Goal: Information Seeking & Learning: Learn about a topic

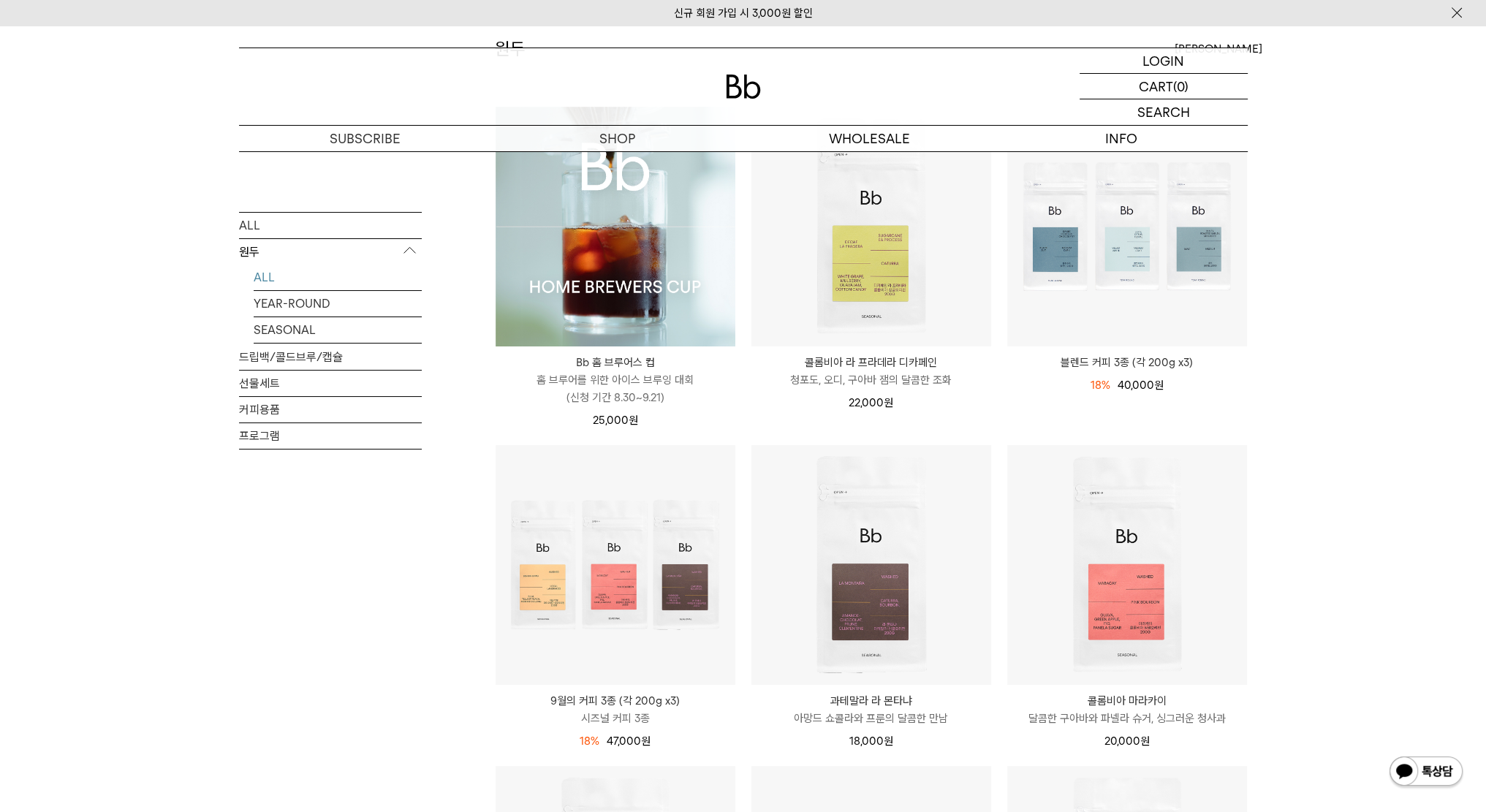
scroll to position [413, 0]
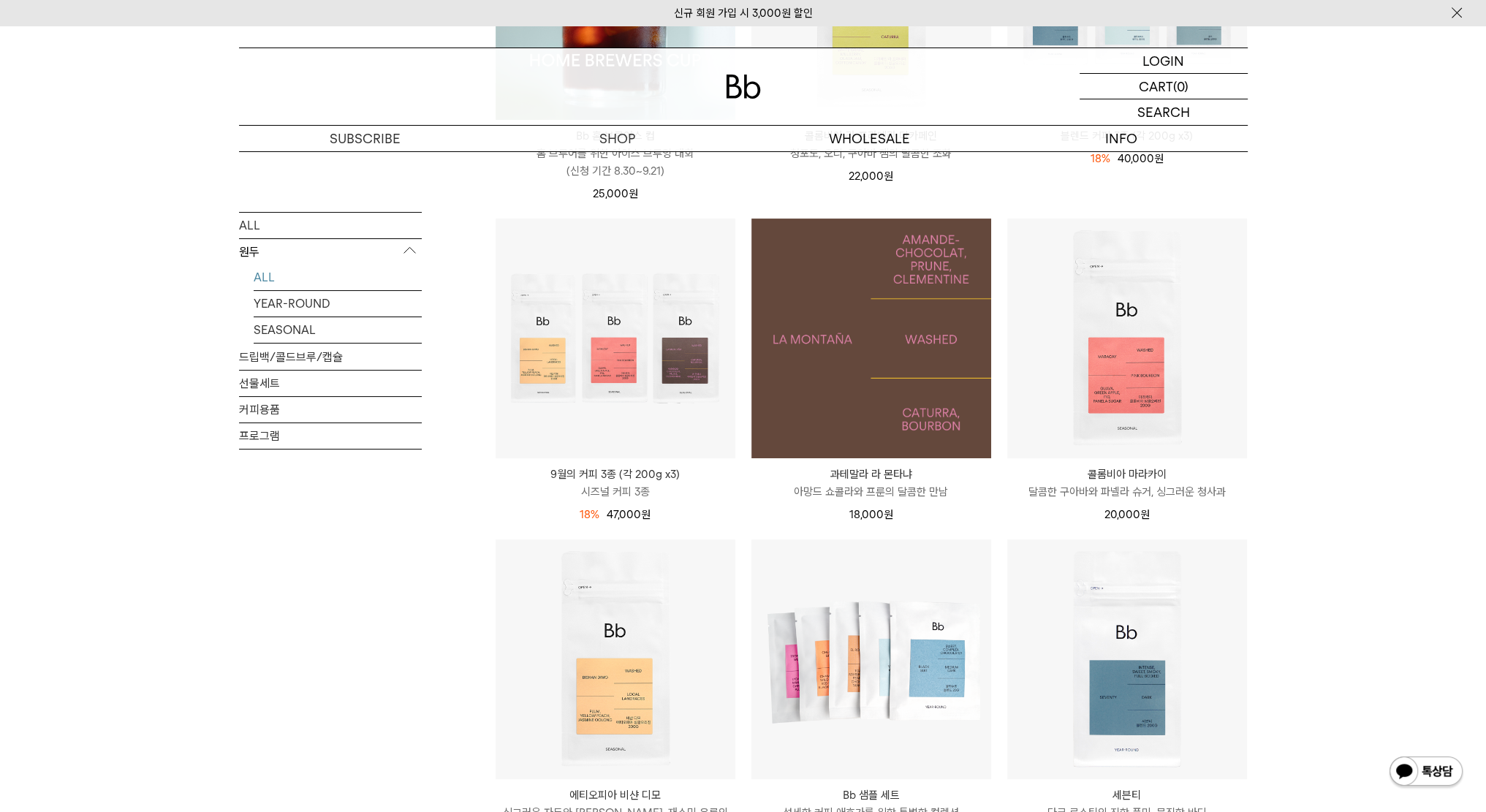
click at [872, 268] on img at bounding box center [872, 338] width 240 height 240
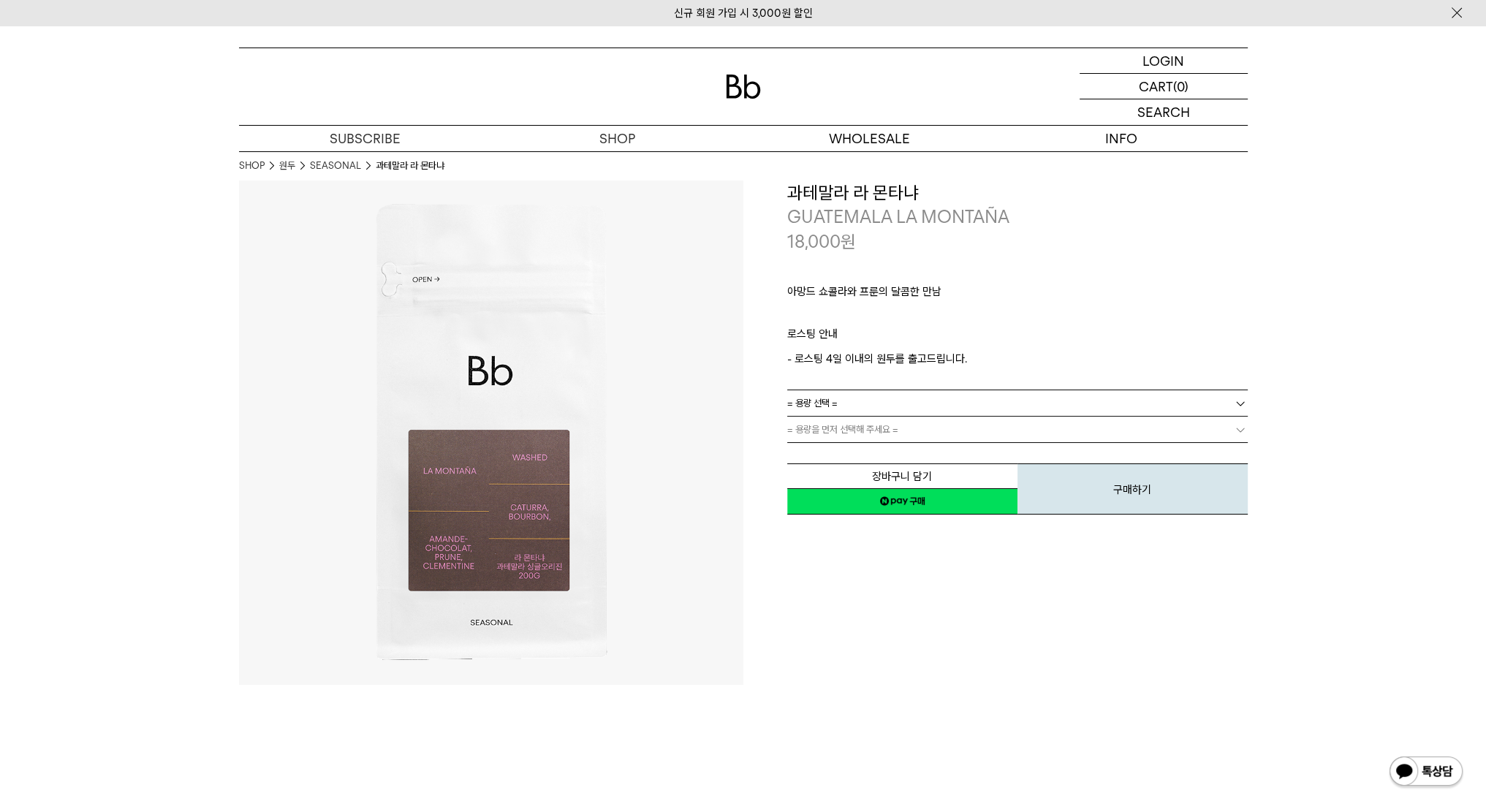
click at [877, 412] on link "= 용량 선택 =" at bounding box center [1018, 403] width 461 height 25
click at [880, 463] on li "600g" at bounding box center [1025, 456] width 446 height 26
click at [900, 430] on link "= 분쇄도 선택 =" at bounding box center [1018, 429] width 461 height 25
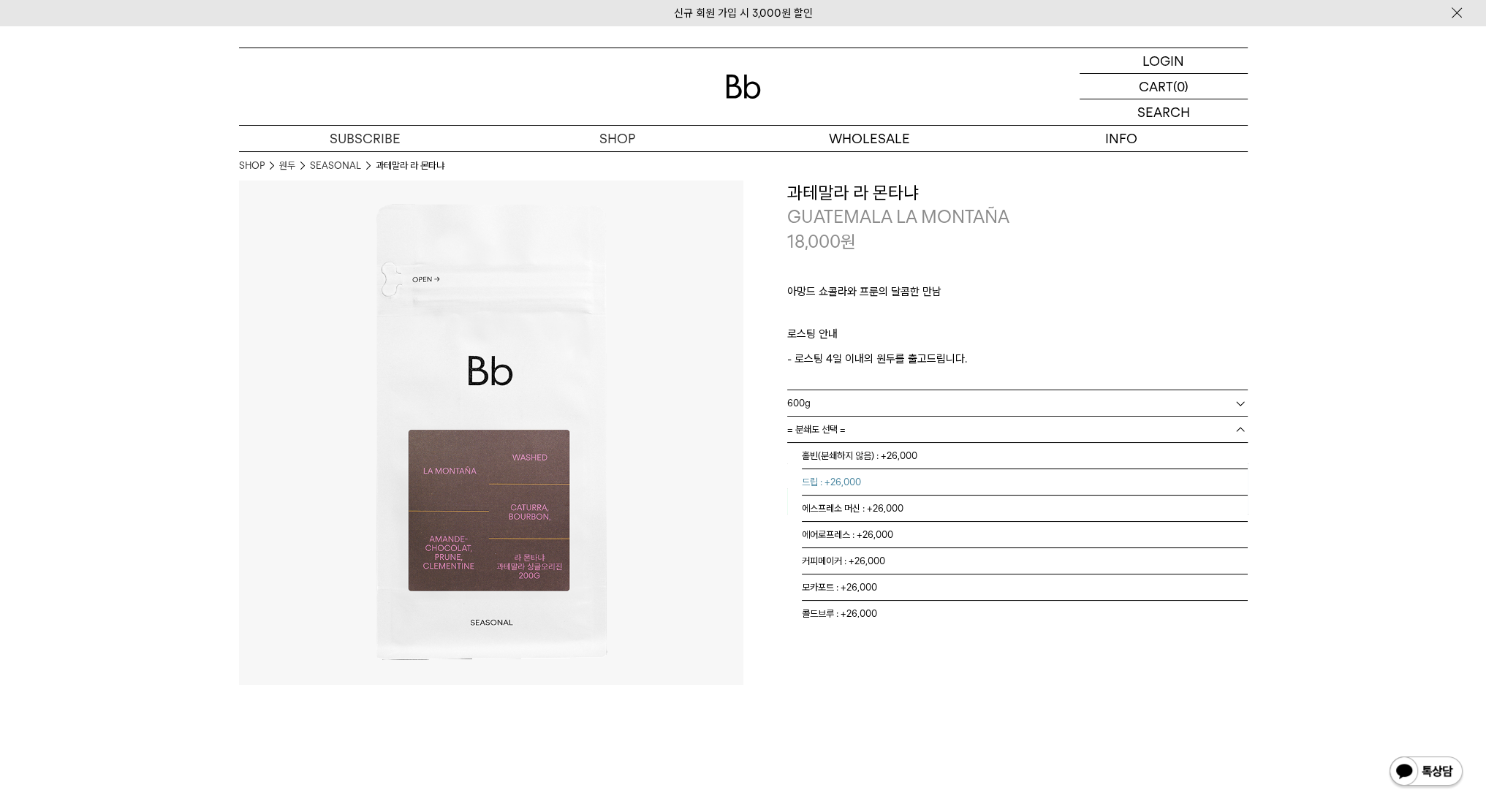
click at [940, 486] on li "드립 : +26,000" at bounding box center [1025, 482] width 446 height 26
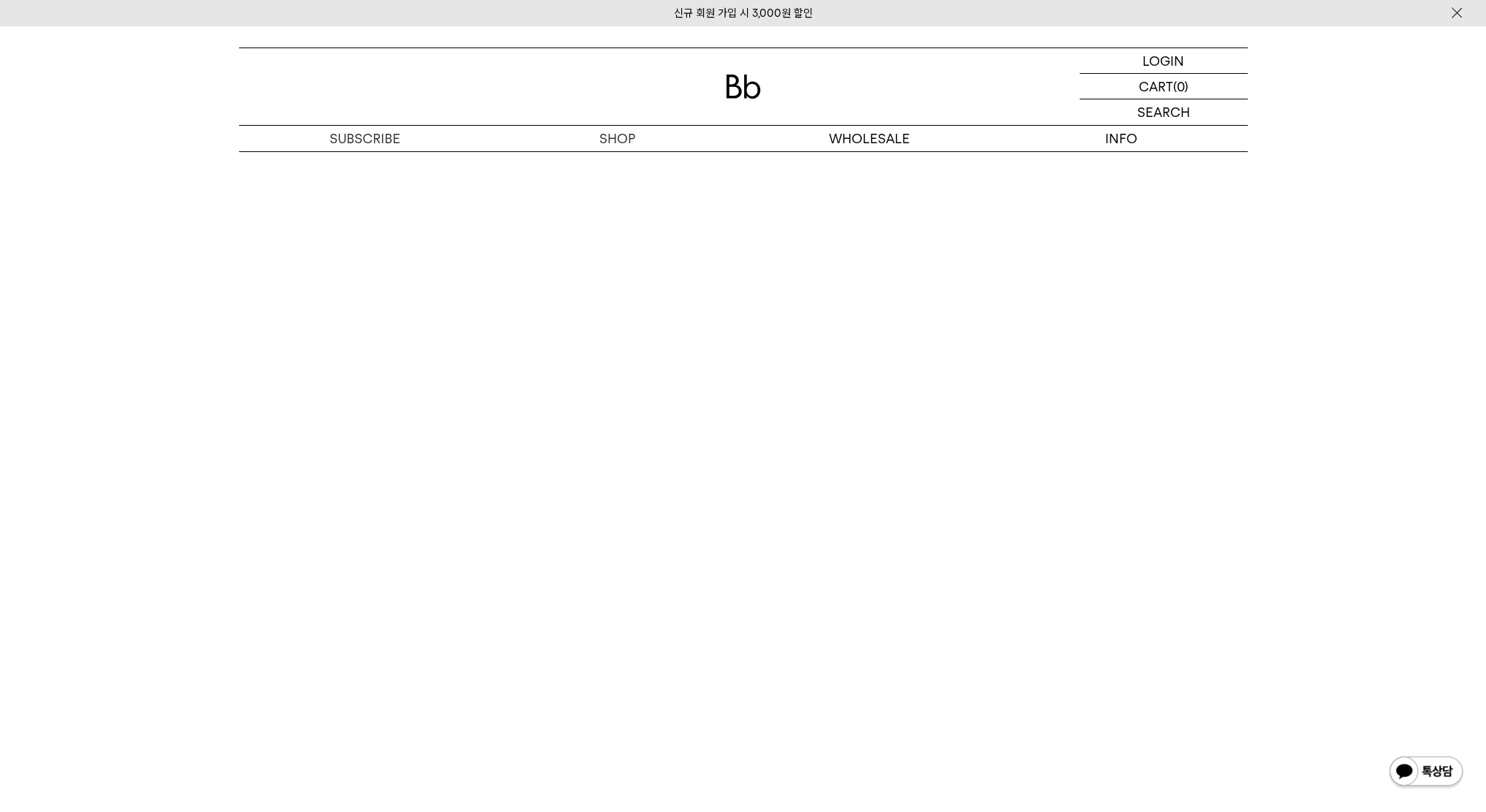
scroll to position [3436, 0]
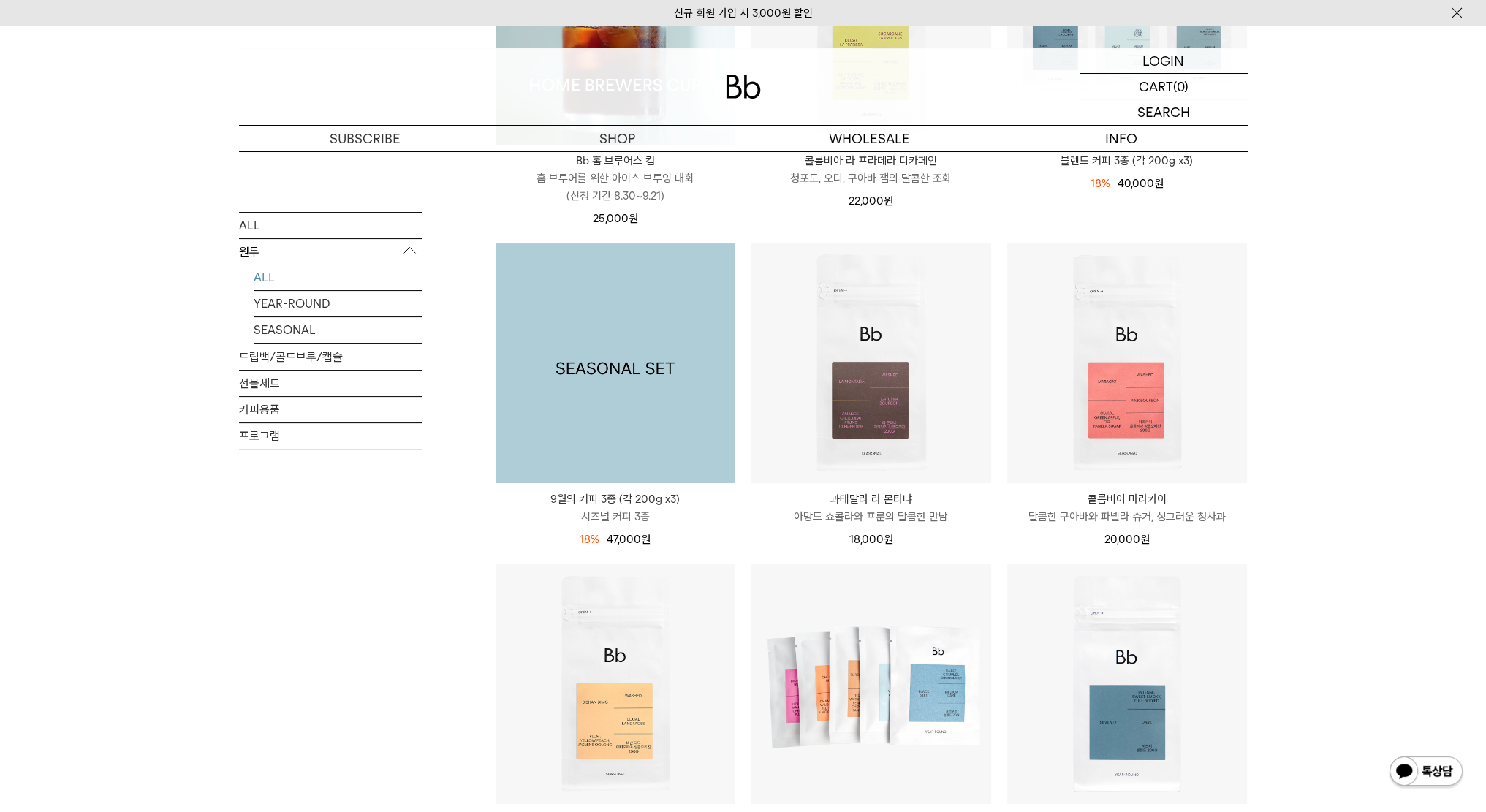
scroll to position [413, 0]
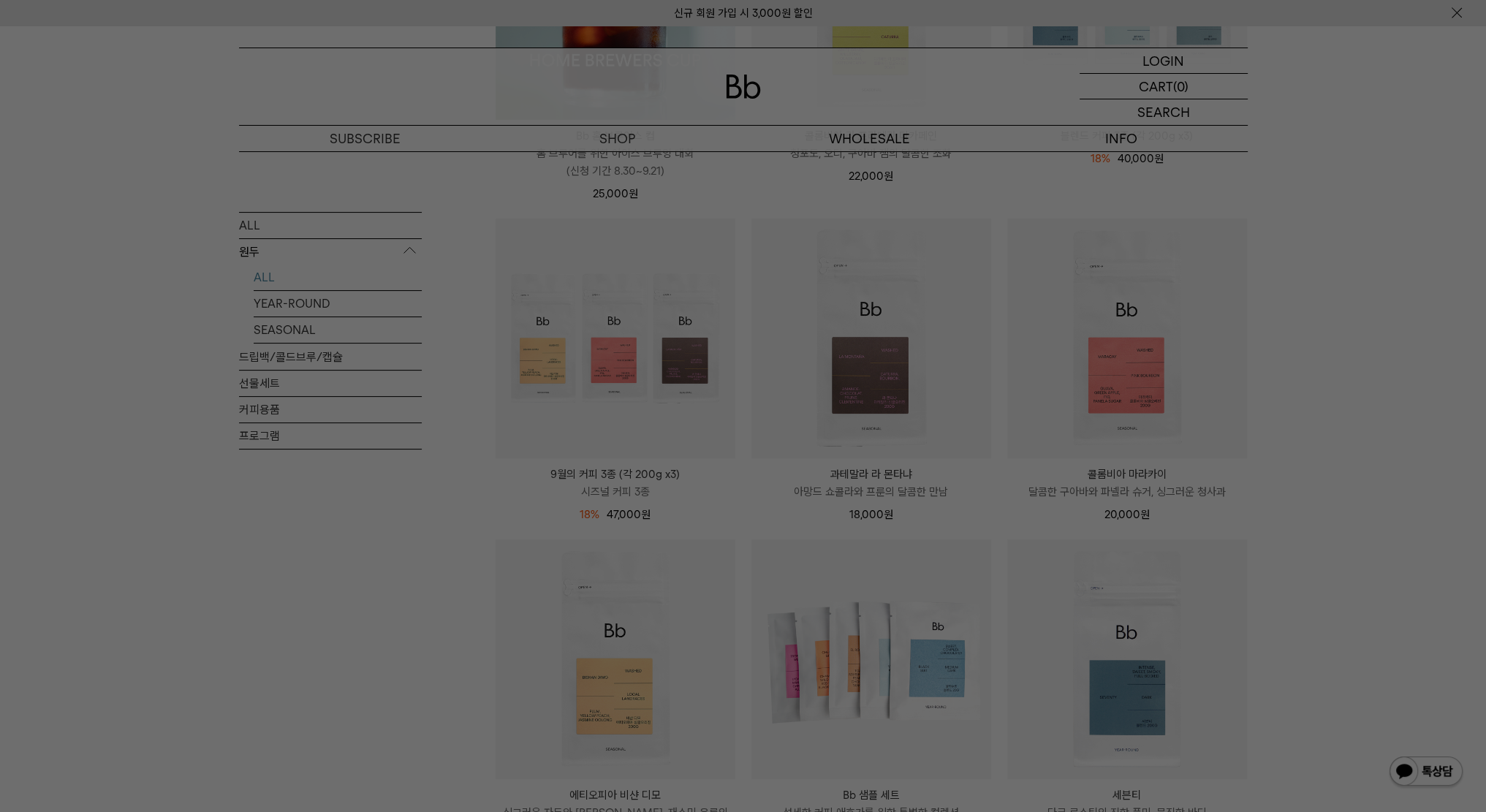
click at [1295, 208] on div at bounding box center [743, 406] width 1486 height 812
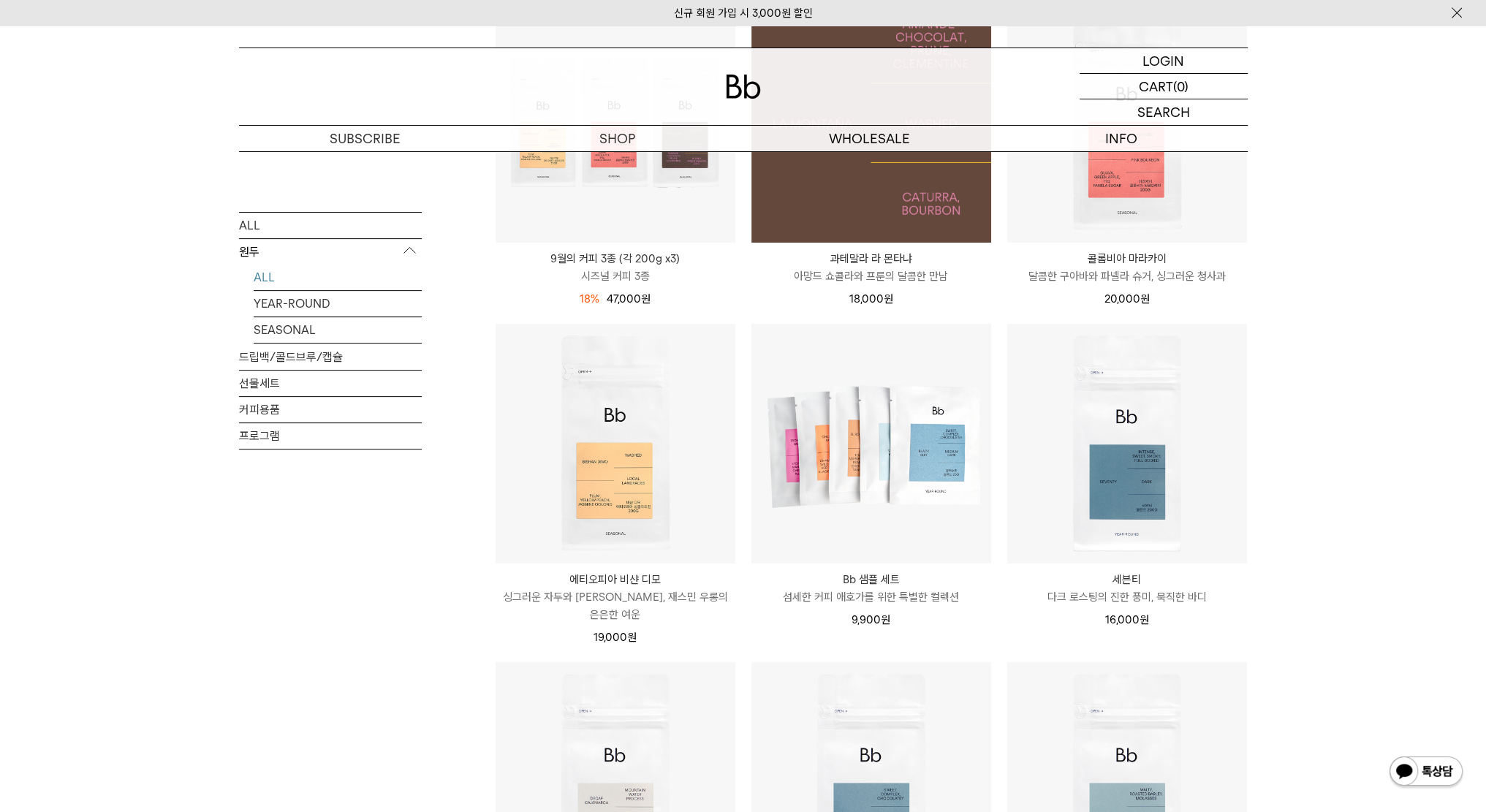
scroll to position [925, 0]
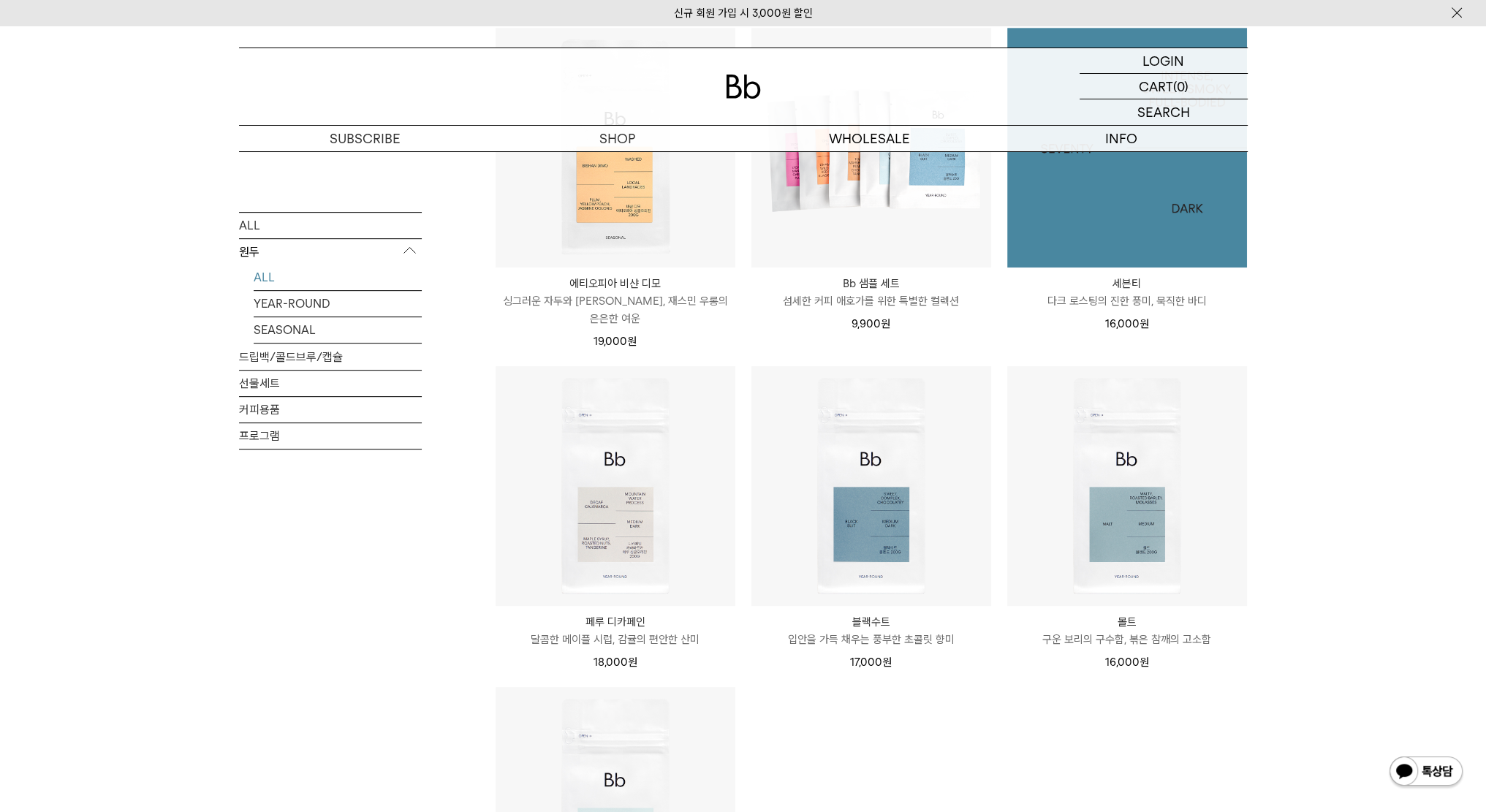
click at [1107, 179] on img at bounding box center [1127, 148] width 240 height 240
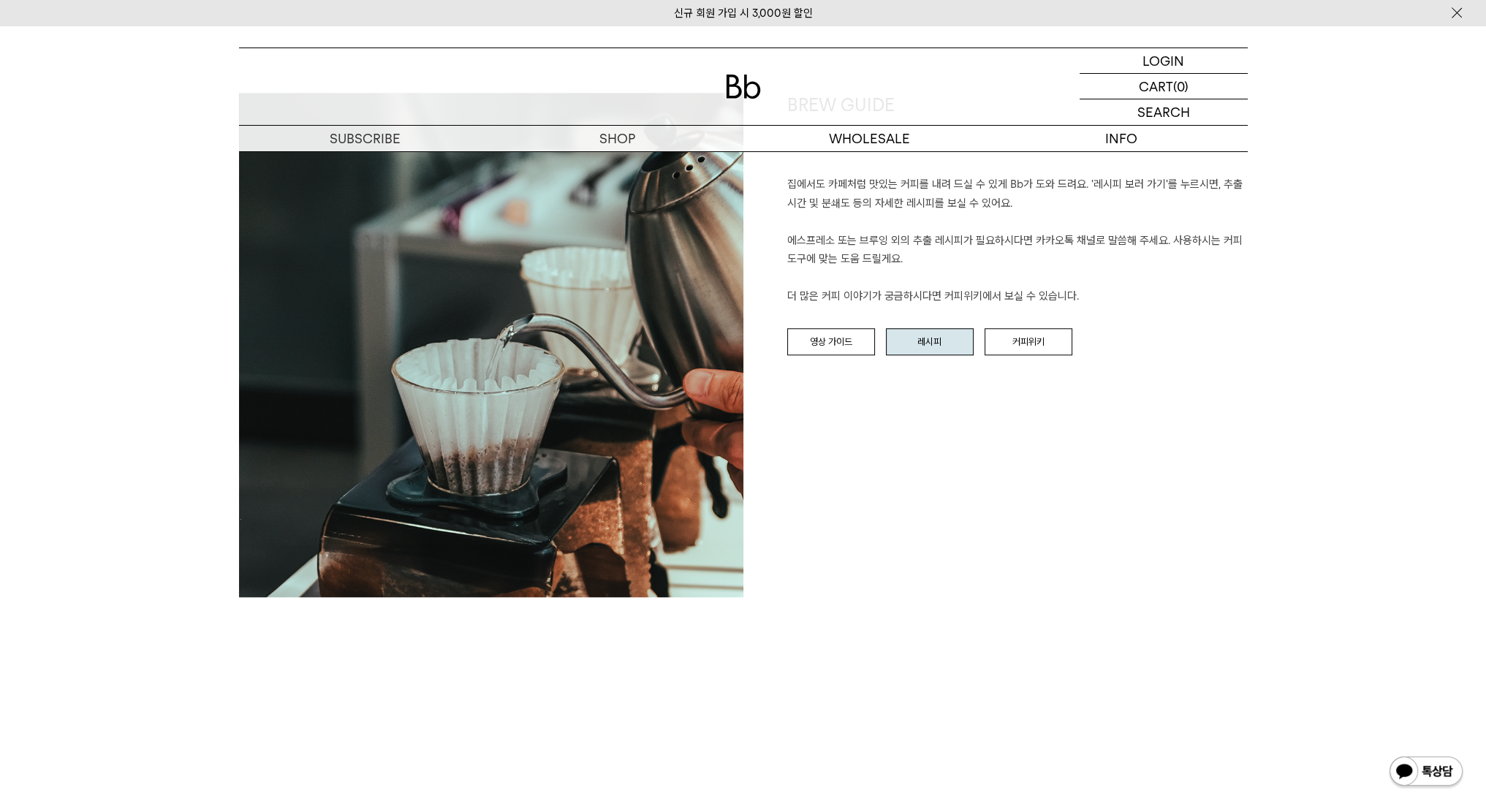
scroll to position [1608, 0]
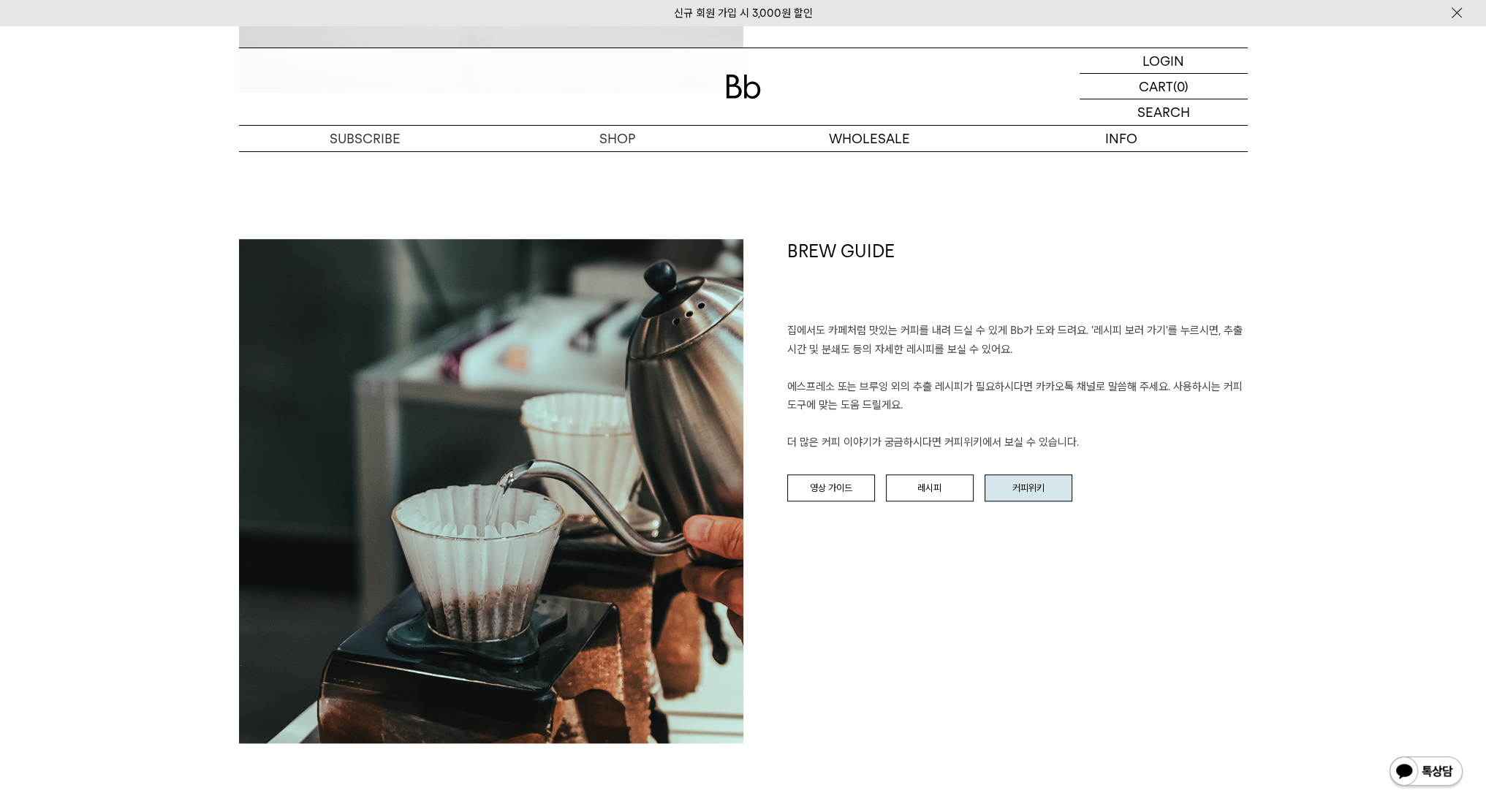
click at [1023, 497] on link "커피위키" at bounding box center [1029, 488] width 88 height 28
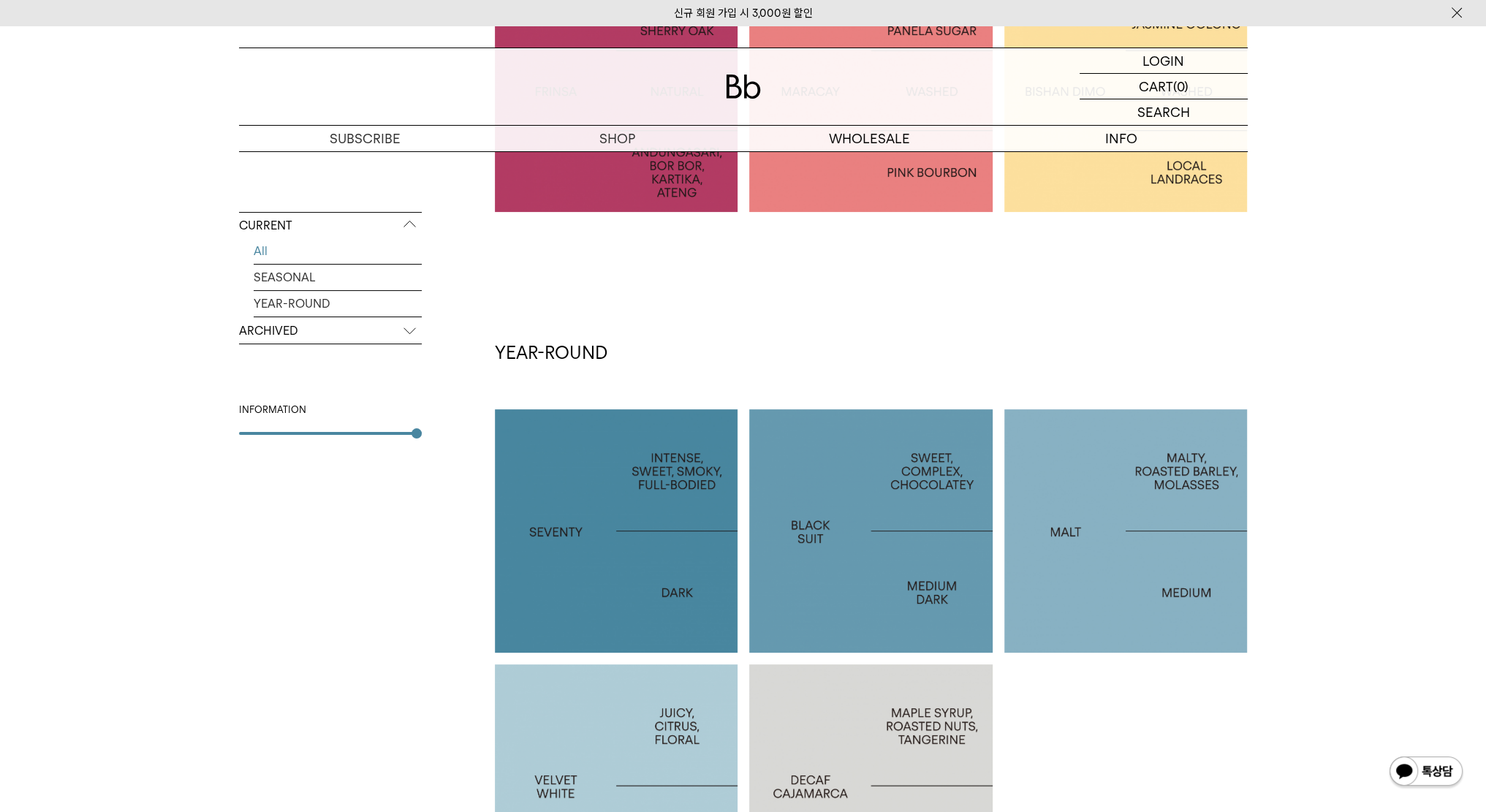
scroll to position [585, 0]
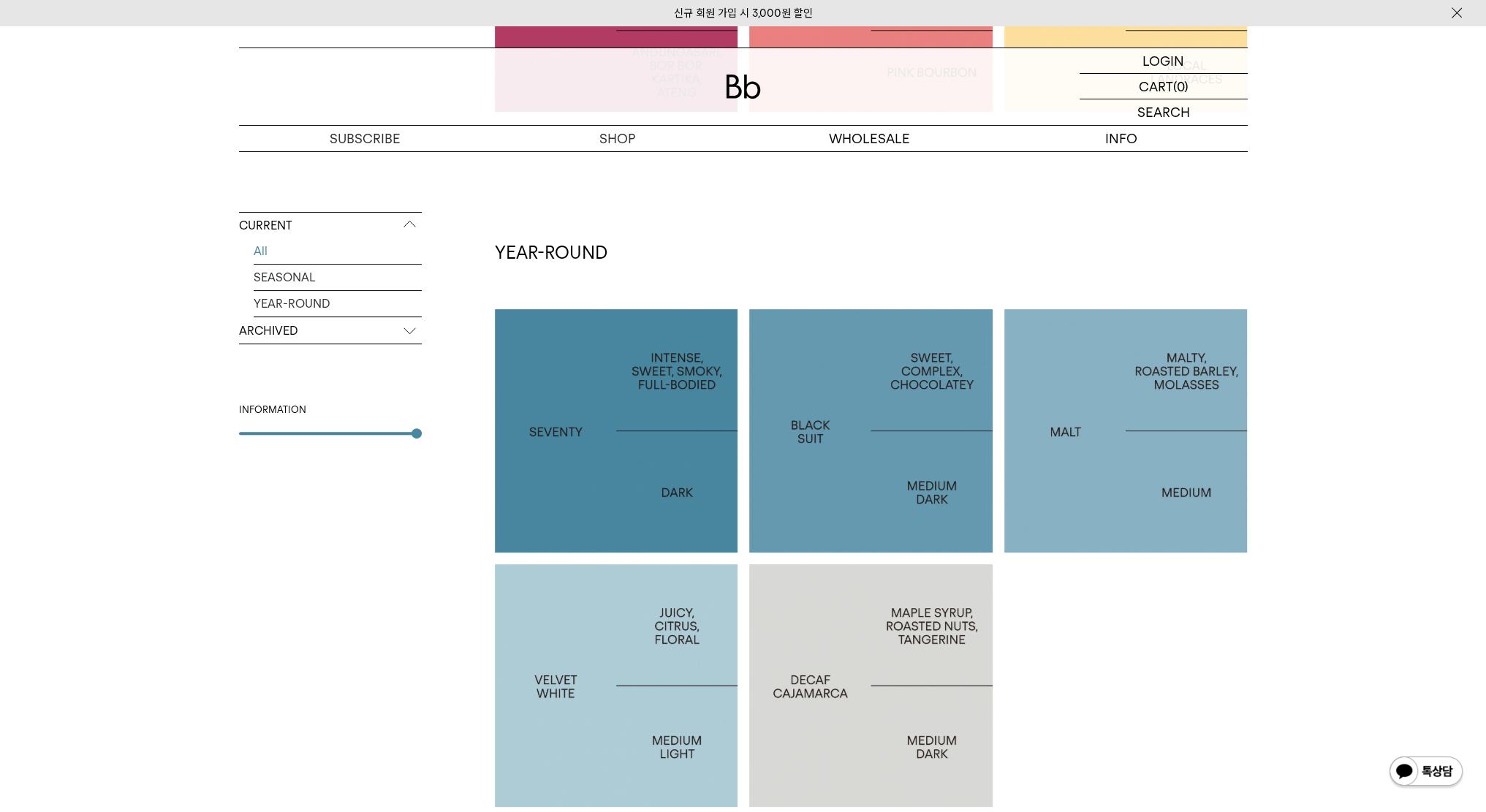
click at [564, 412] on div at bounding box center [616, 430] width 243 height 243
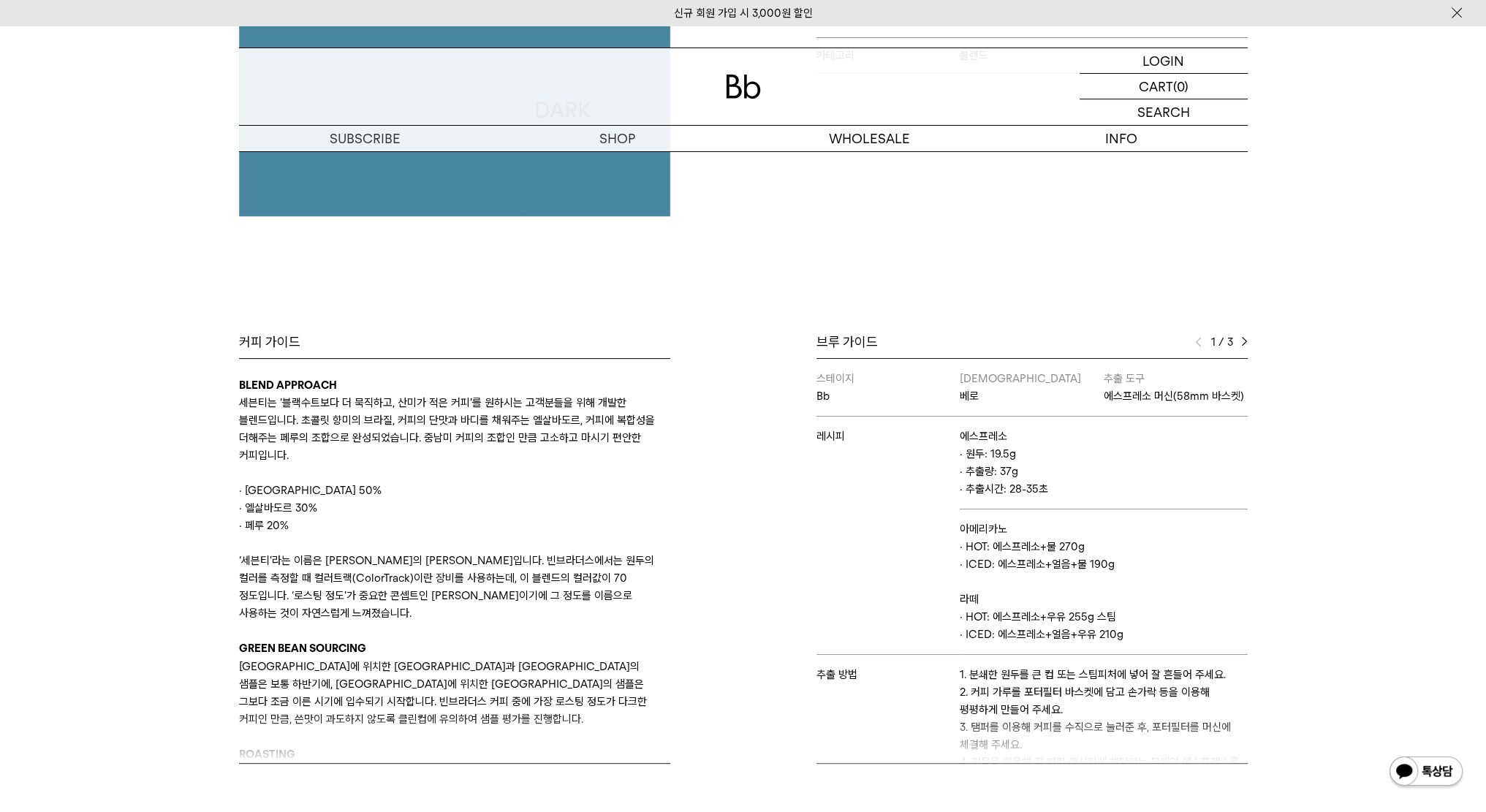
scroll to position [439, 0]
drag, startPoint x: 1024, startPoint y: 488, endPoint x: 1044, endPoint y: 505, distance: 26.2
click at [1044, 496] on p "· 원두: 19.5g · 추출량: 37g · 추출시간: 28-35초" at bounding box center [1103, 470] width 287 height 53
drag, startPoint x: 999, startPoint y: 484, endPoint x: 1011, endPoint y: 505, distance: 24.2
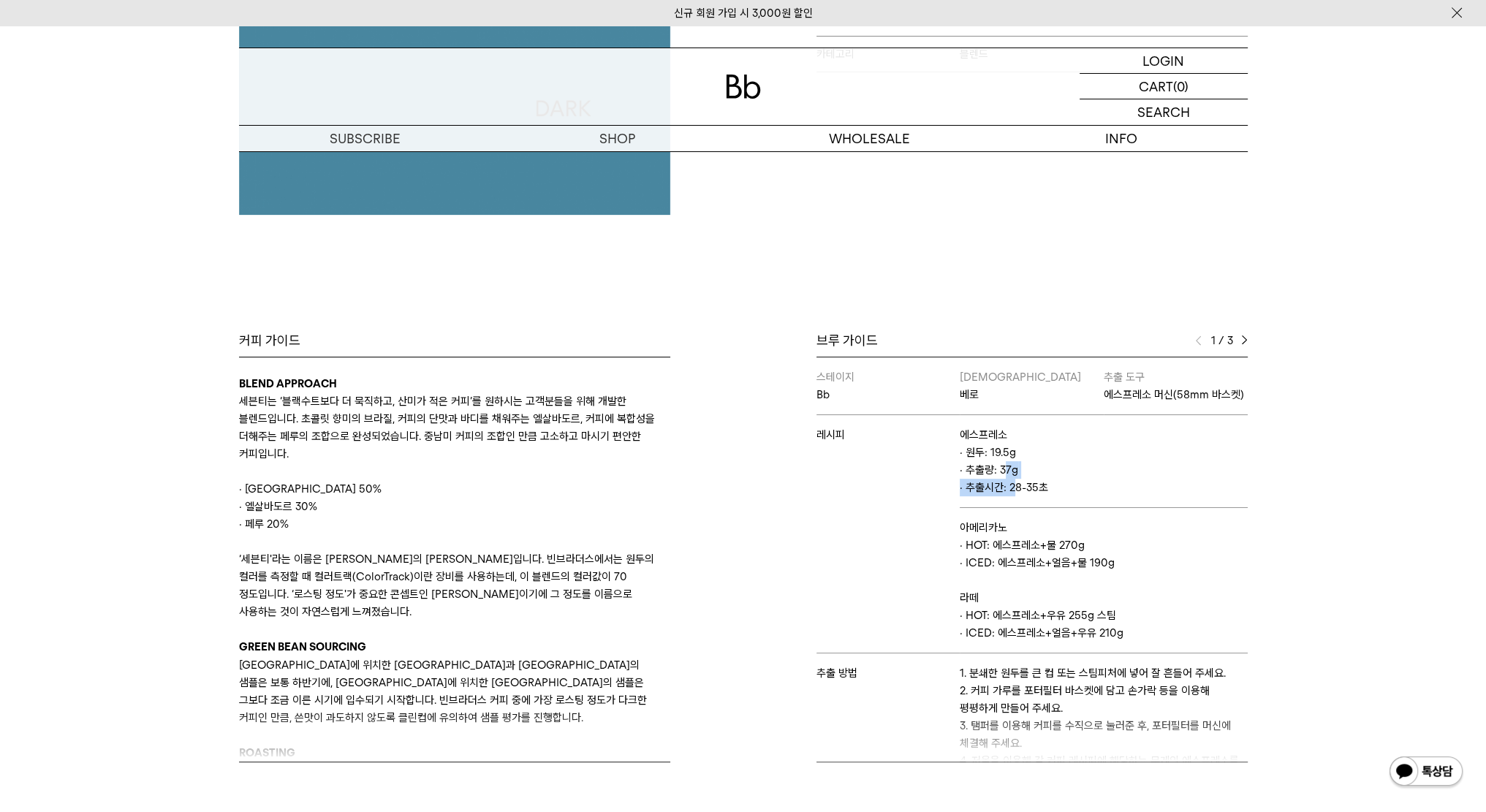
click at [1010, 496] on p "· 원두: 19.5g · 추출량: 37g · 추출시간: 28-35초" at bounding box center [1103, 470] width 287 height 53
click at [1012, 496] on p "· 원두: 19.5g · 추출량: 37g · 추출시간: 28-35초" at bounding box center [1103, 470] width 287 height 53
drag, startPoint x: 994, startPoint y: 566, endPoint x: 1023, endPoint y: 576, distance: 30.7
click at [1022, 576] on td "아메리카노 · HOT: 에스프레소+물 270g · ICED: 에스프레소+얼음+물 190g 라떼 · HOT: 에스프레소+우유 255g 스팀 · …" at bounding box center [1103, 581] width 287 height 145
click at [1023, 572] on p "· ICED: 에스프레소+얼음+물 190g" at bounding box center [1103, 562] width 287 height 18
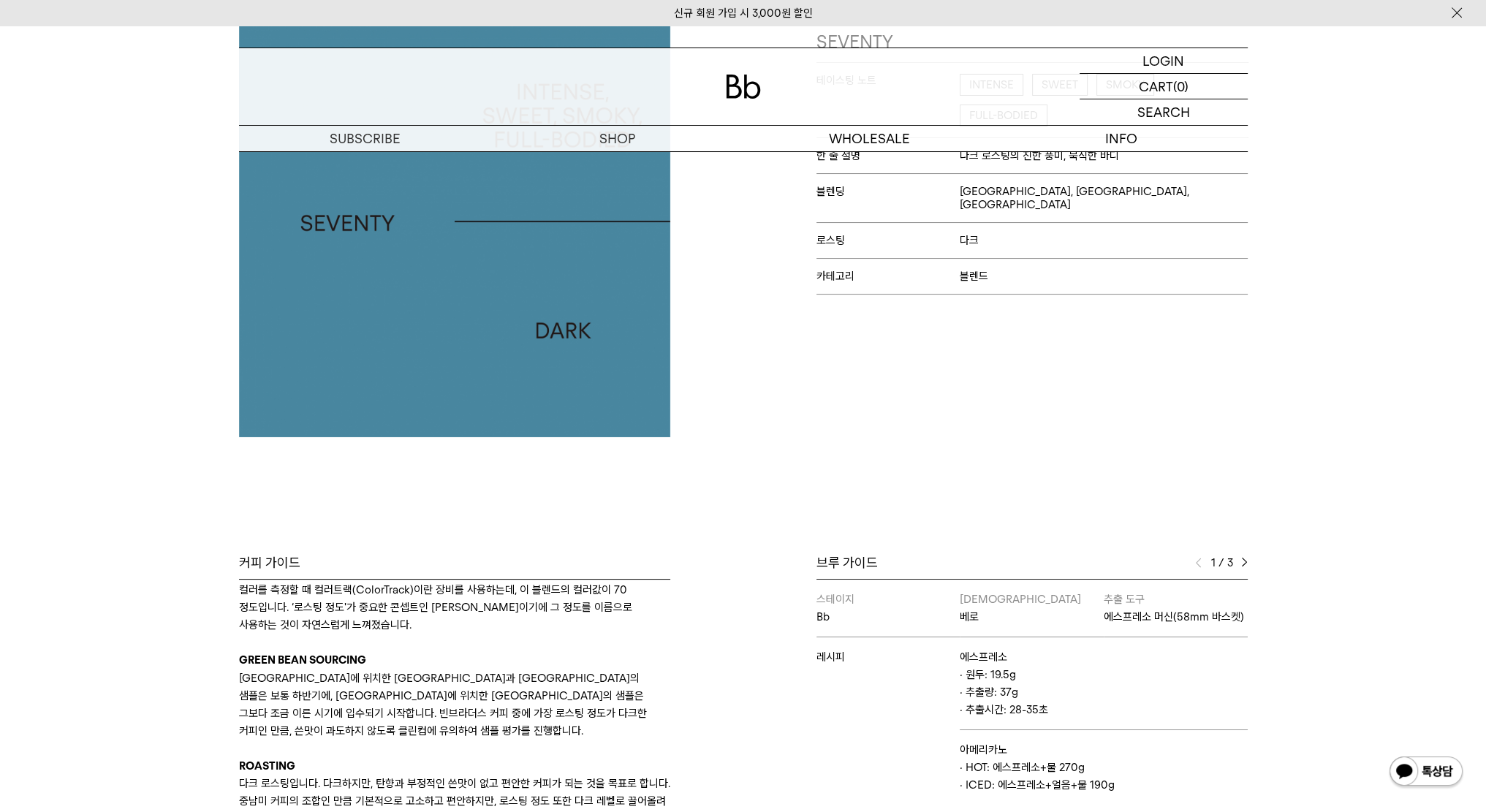
scroll to position [219, 0]
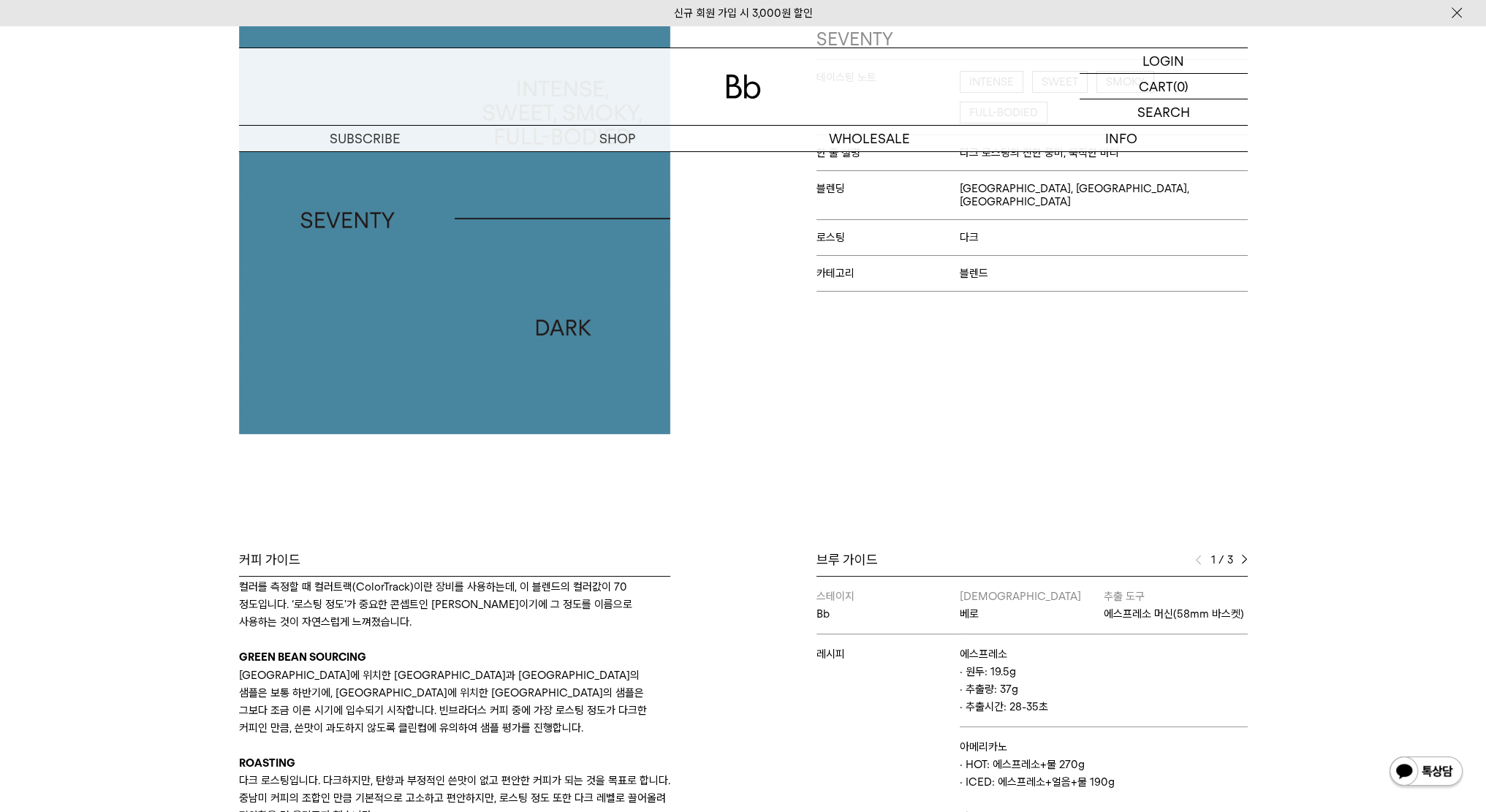
click at [1242, 561] on img at bounding box center [1244, 559] width 7 height 10
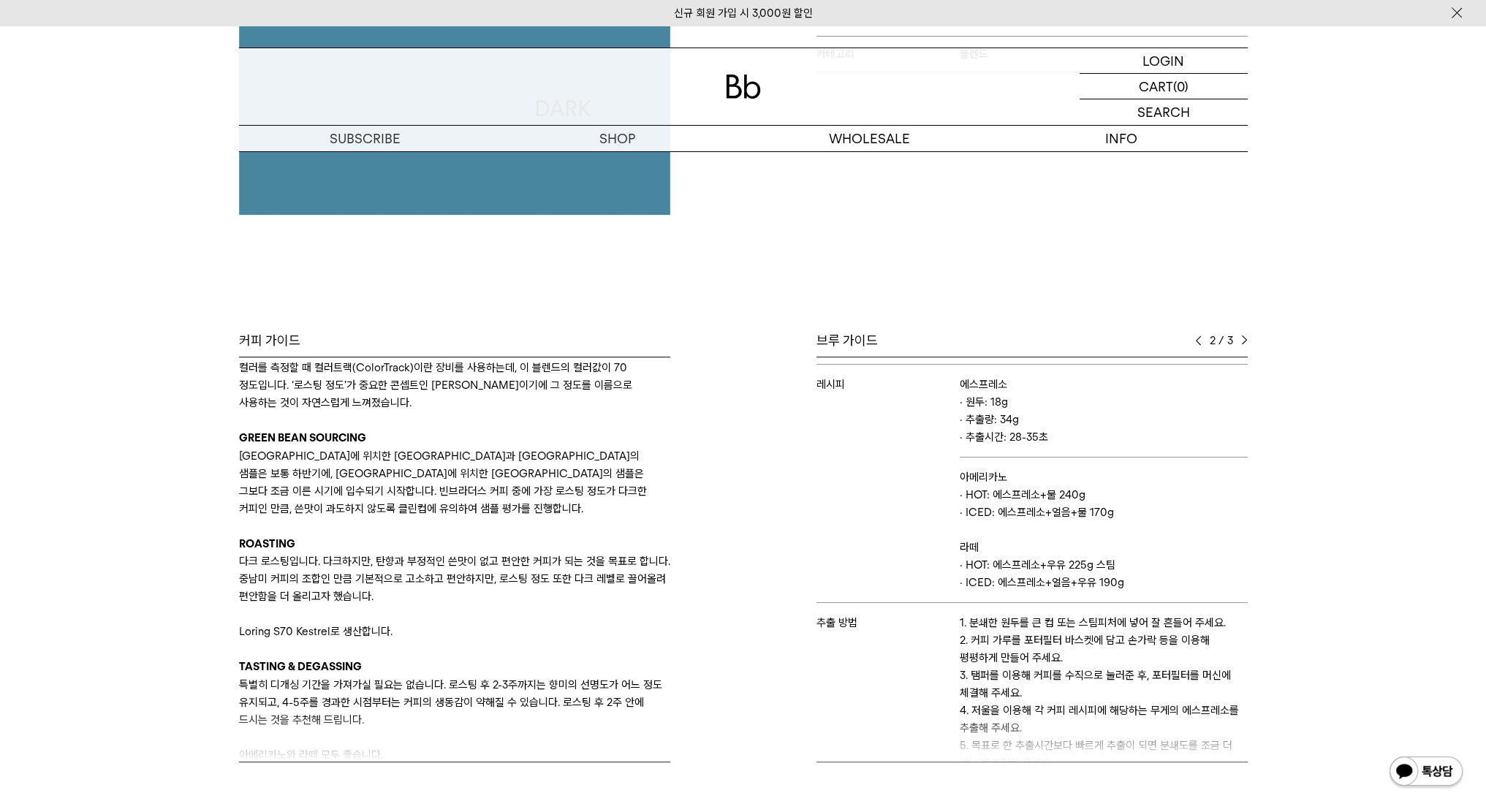
scroll to position [123, 0]
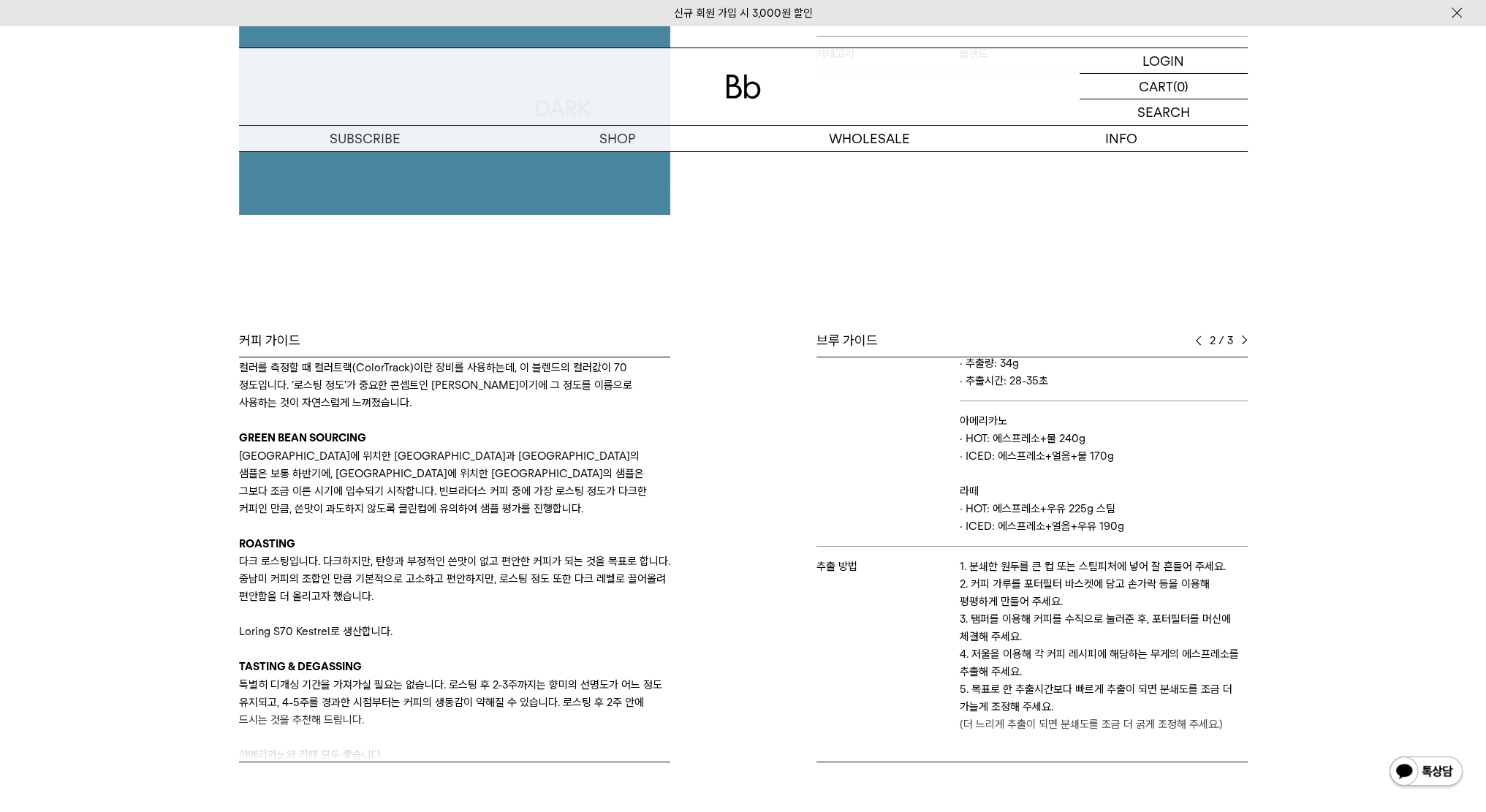
click at [1243, 341] on img at bounding box center [1244, 340] width 7 height 10
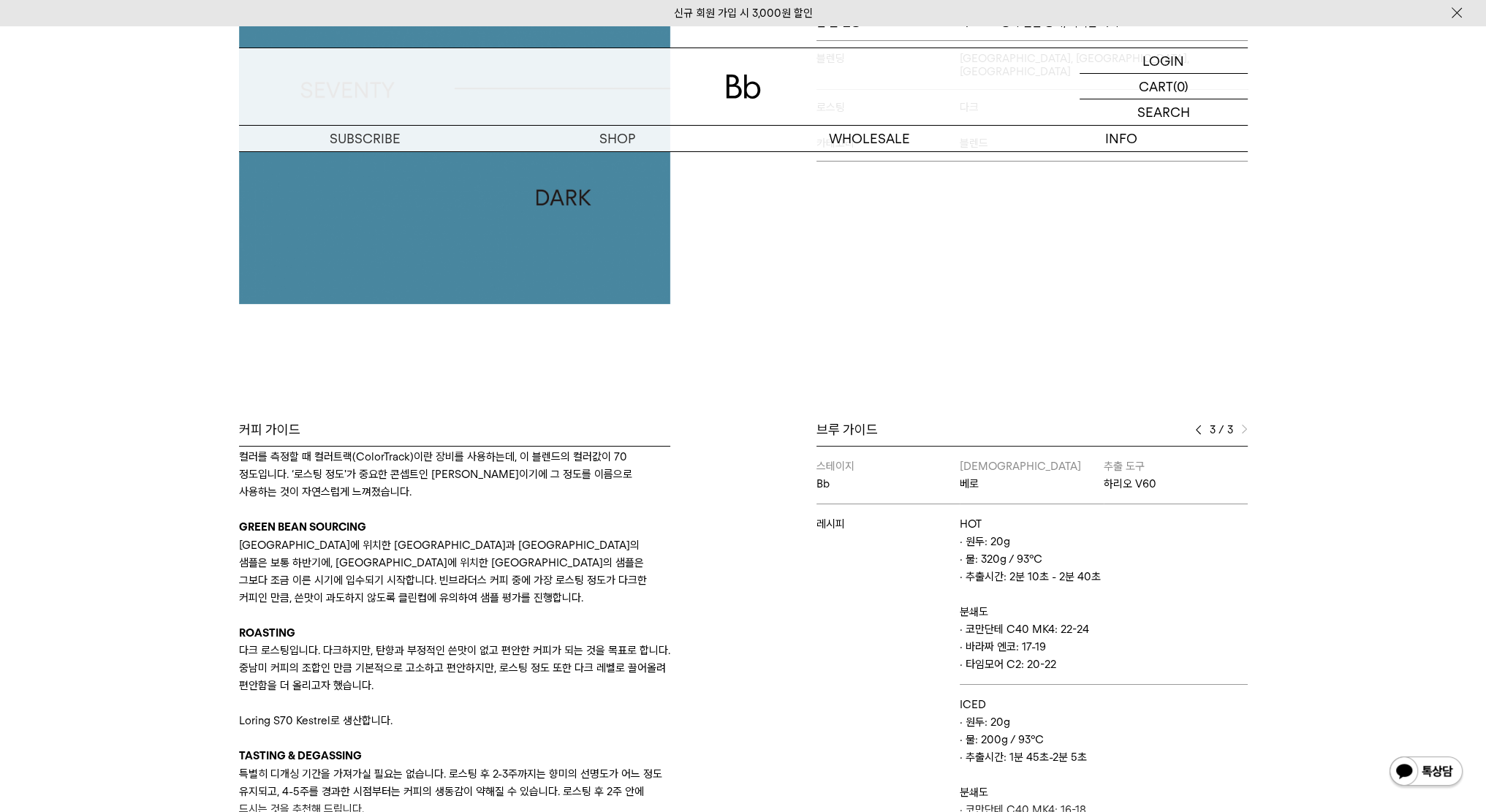
scroll to position [292, 0]
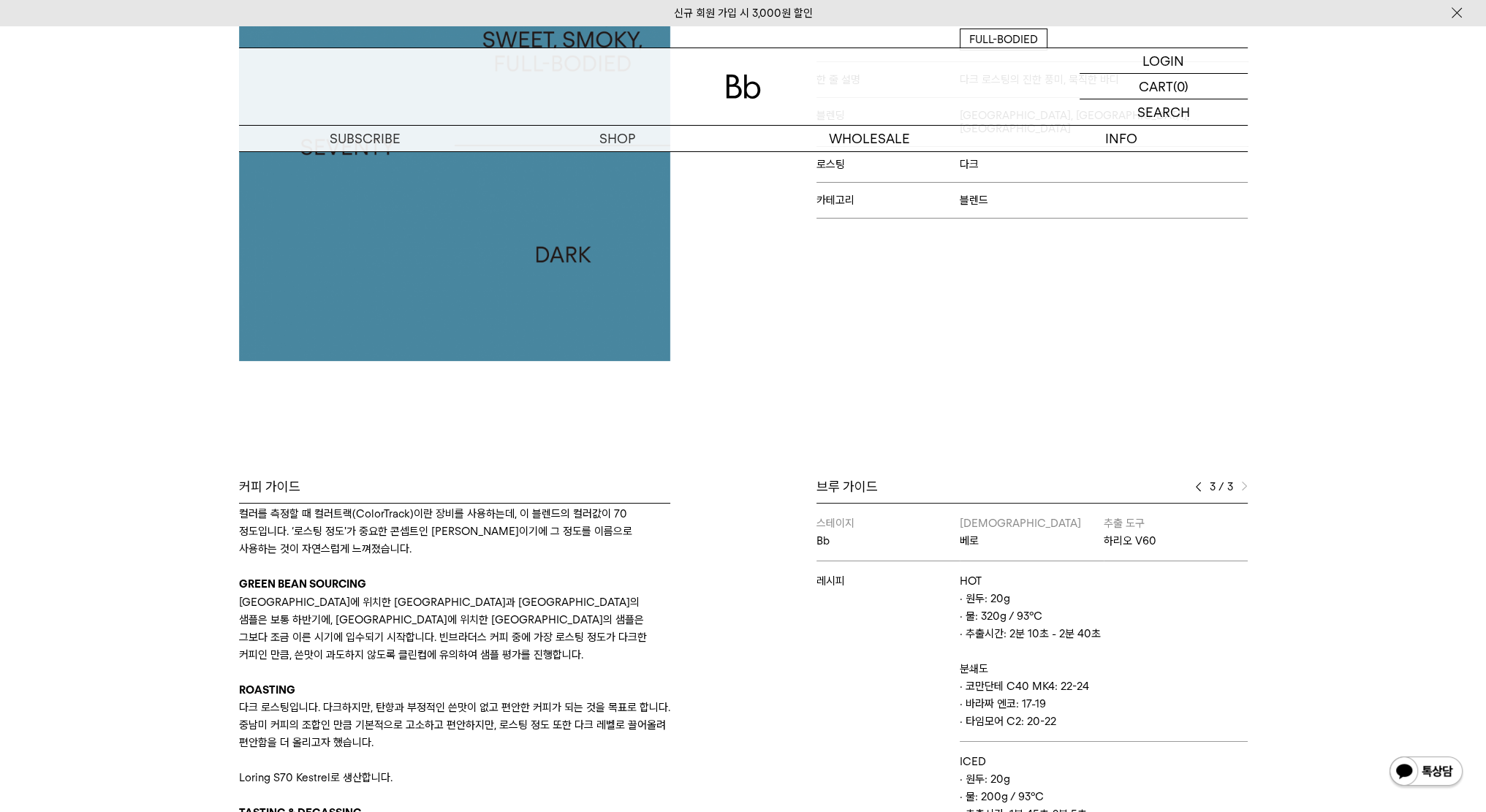
click at [1189, 486] on div "브루 가이드" at bounding box center [1032, 487] width 431 height 18
click at [1194, 487] on div "브루 가이드" at bounding box center [1032, 487] width 431 height 18
click at [1198, 486] on img at bounding box center [1199, 486] width 7 height 10
click at [1246, 481] on img at bounding box center [1244, 486] width 7 height 10
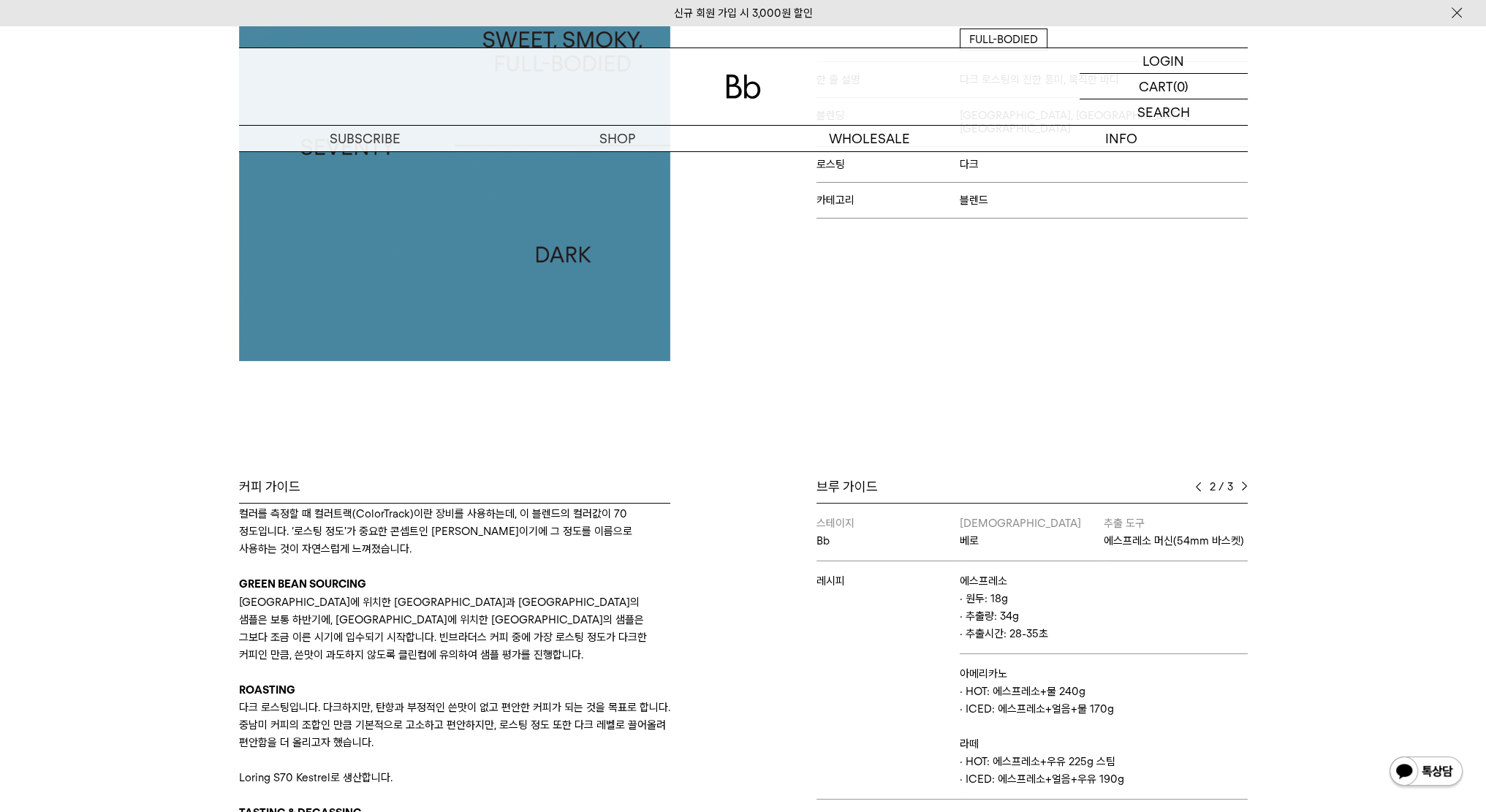
click at [1246, 481] on img at bounding box center [1244, 486] width 7 height 10
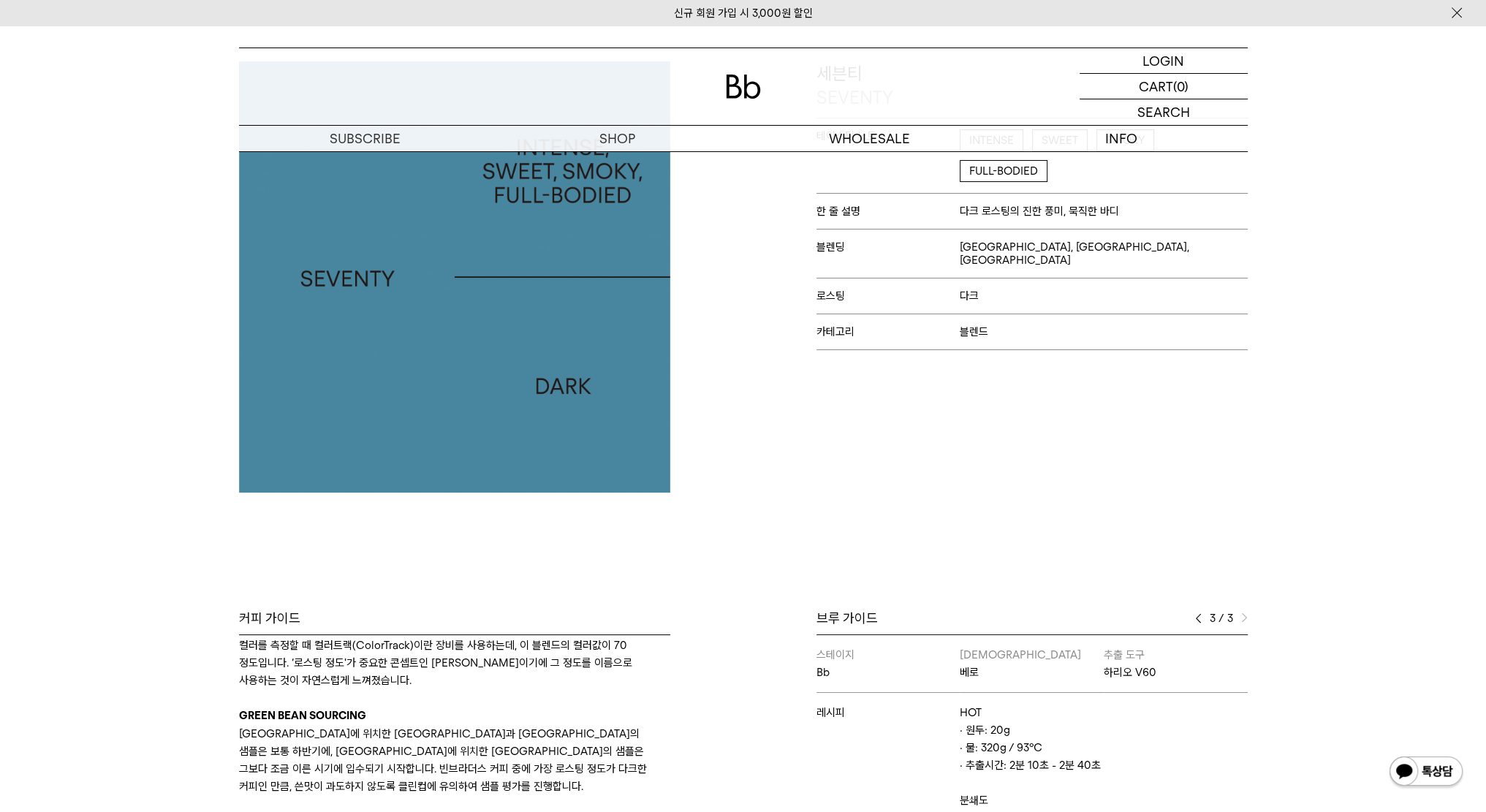
scroll to position [0, 0]
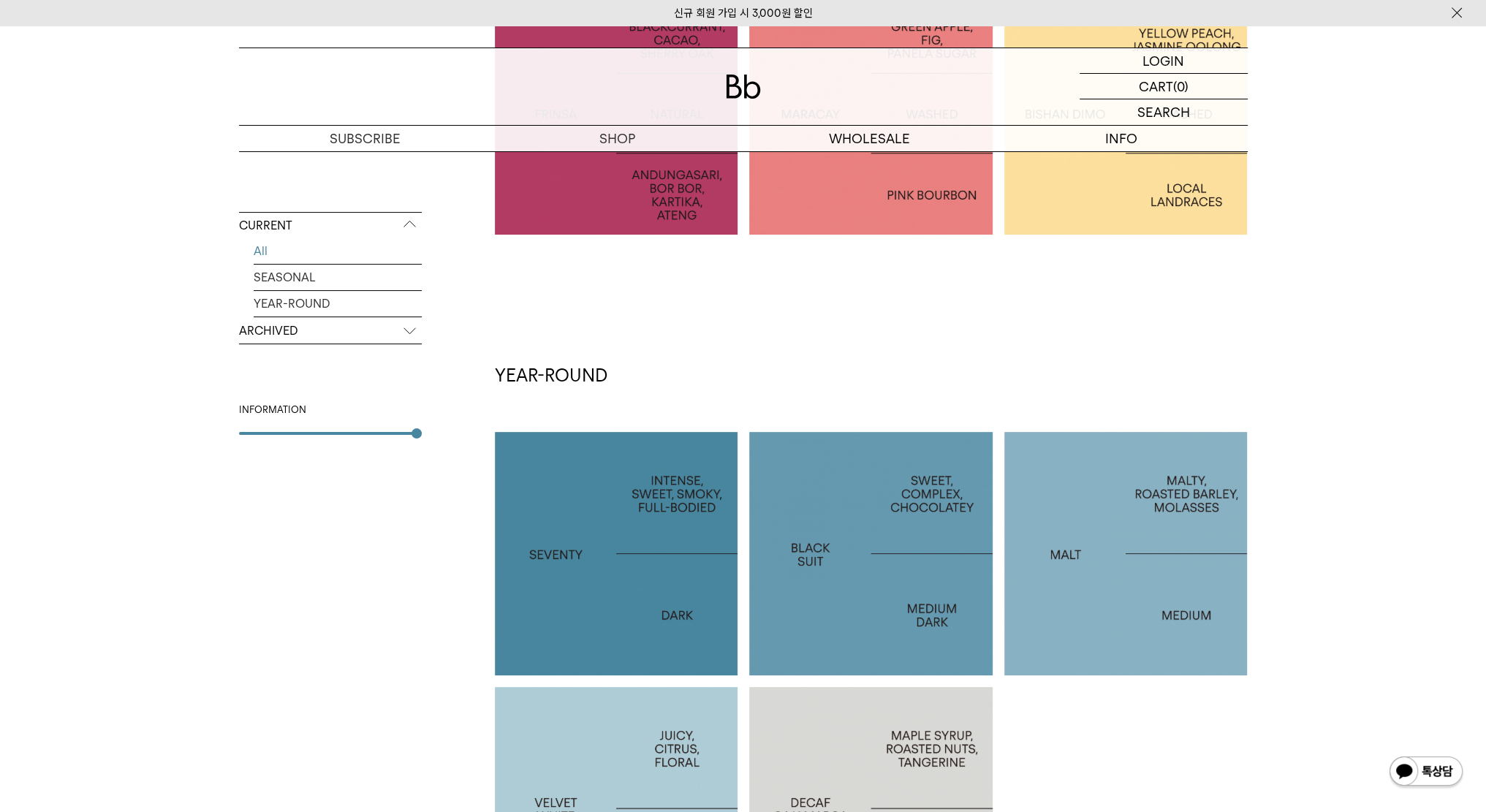
scroll to position [585, 0]
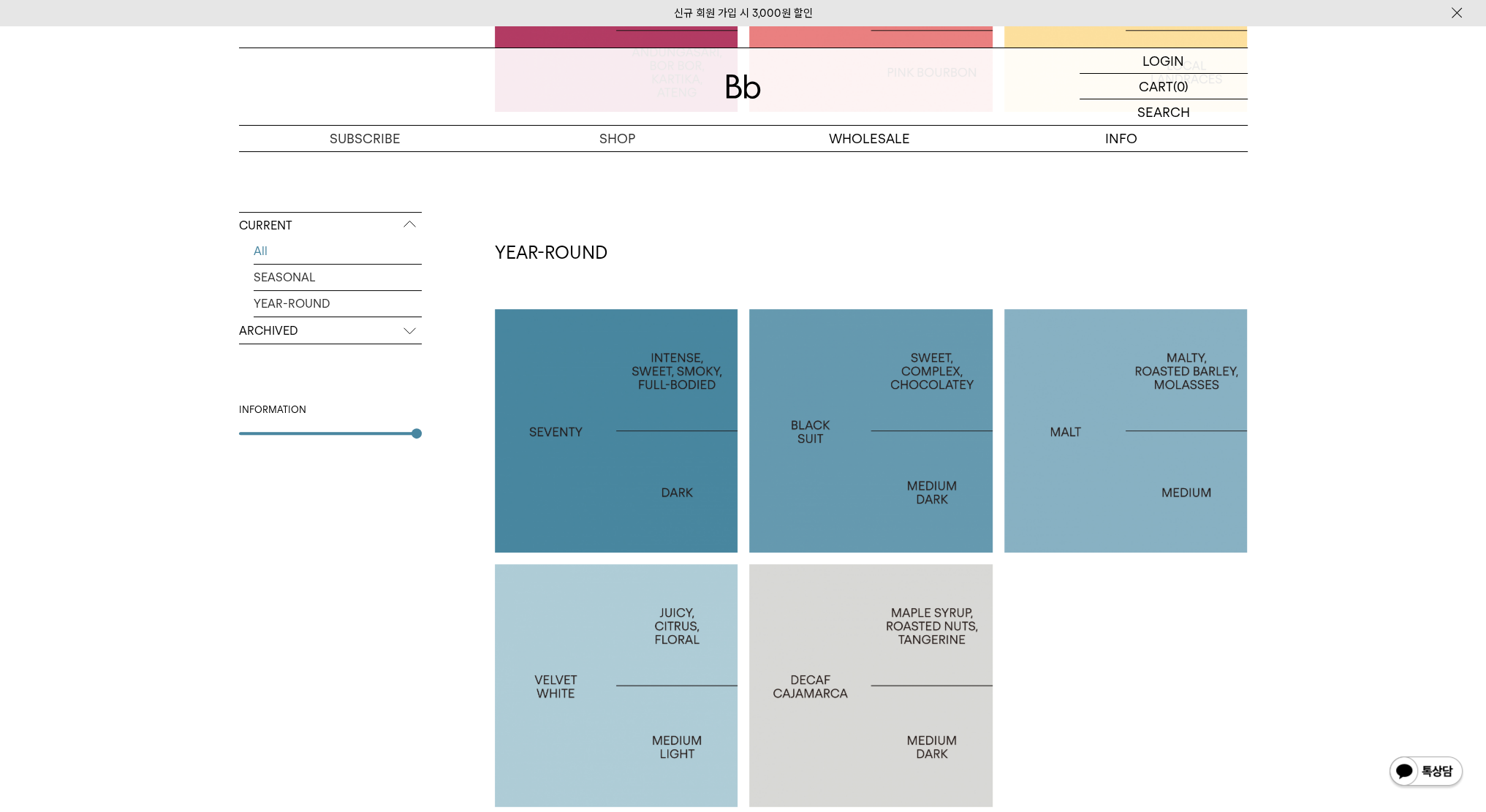
click at [578, 400] on div at bounding box center [616, 430] width 243 height 243
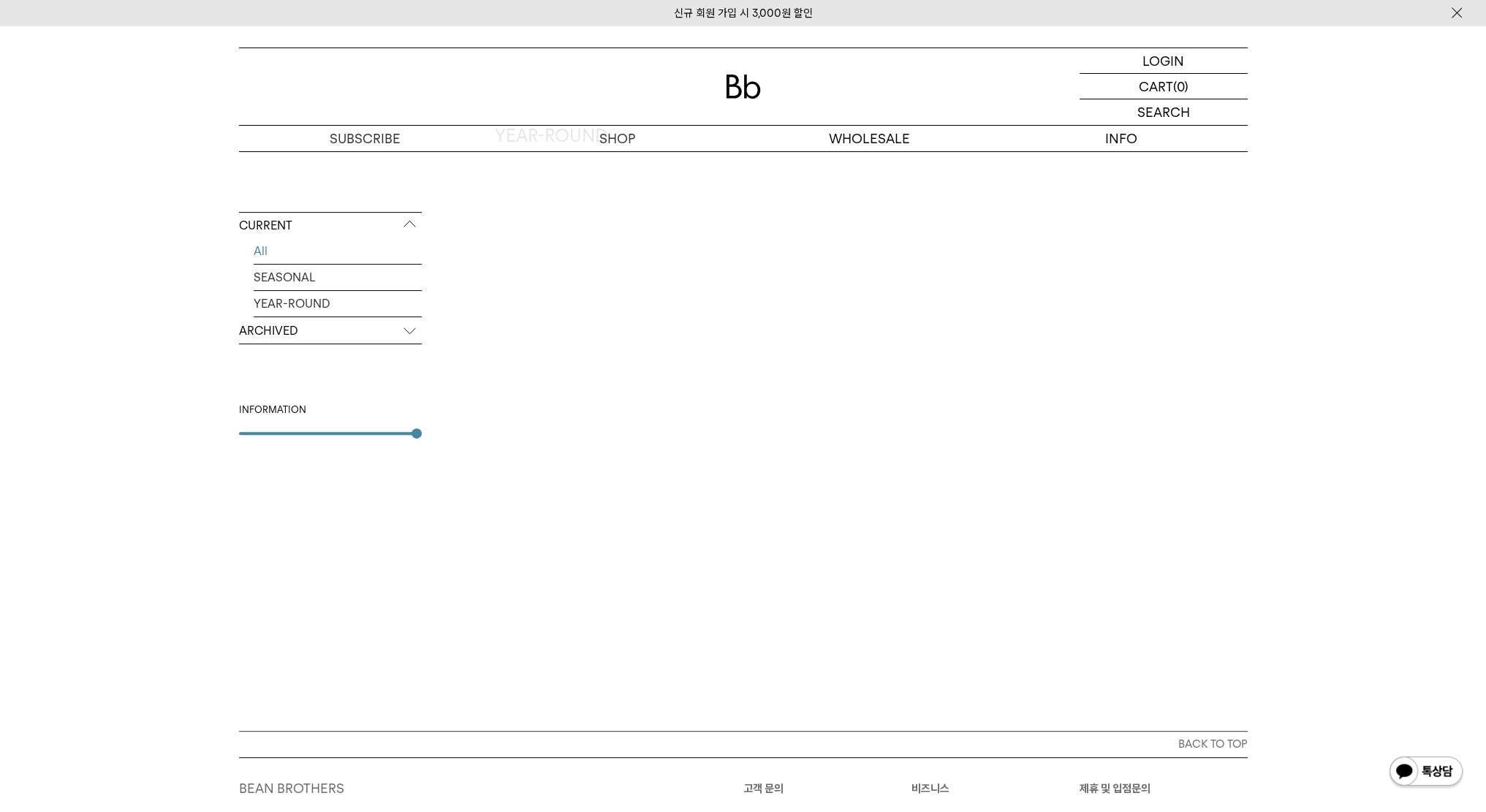
scroll to position [462, 0]
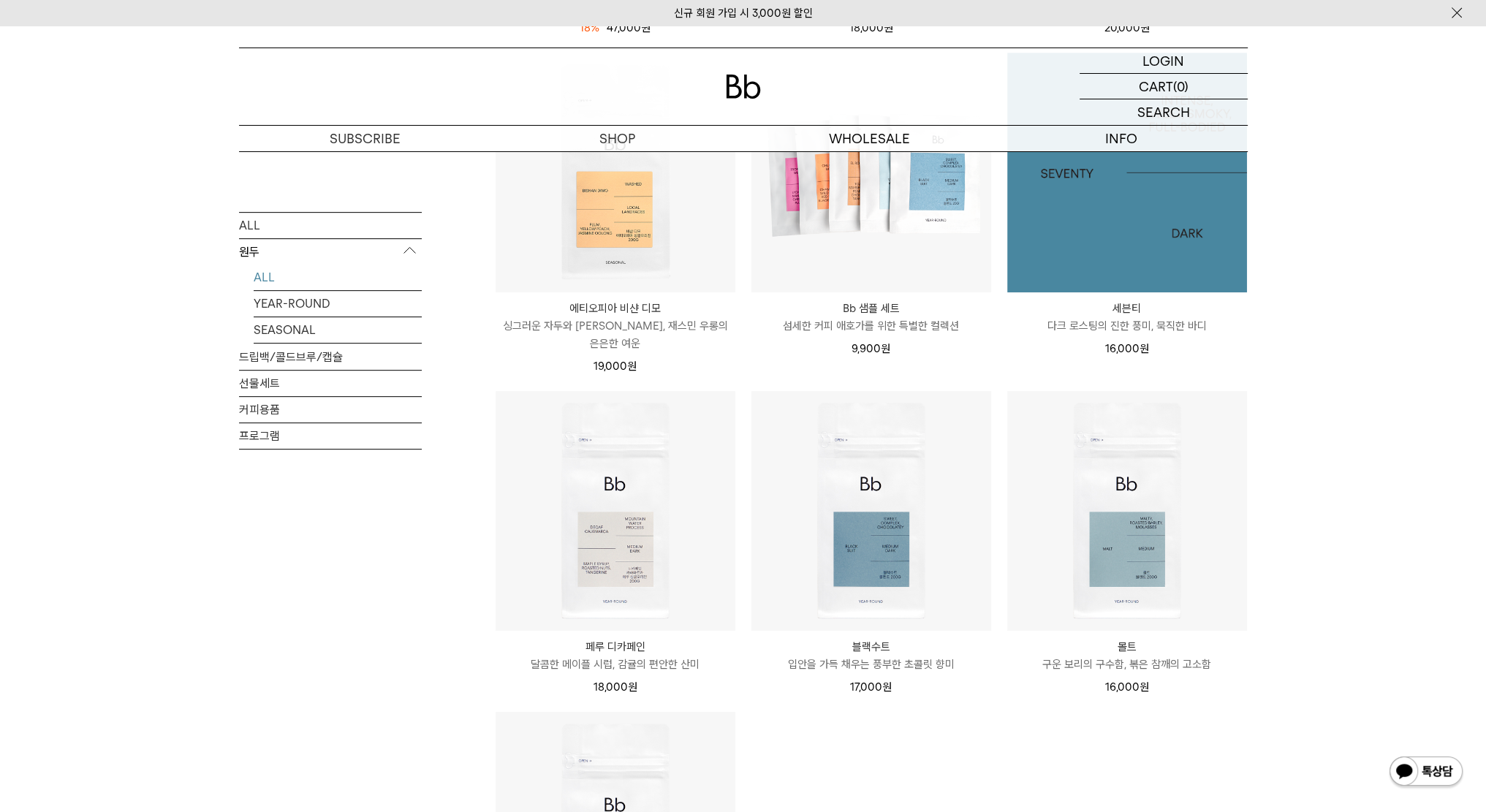
click at [1123, 192] on img at bounding box center [1127, 172] width 240 height 240
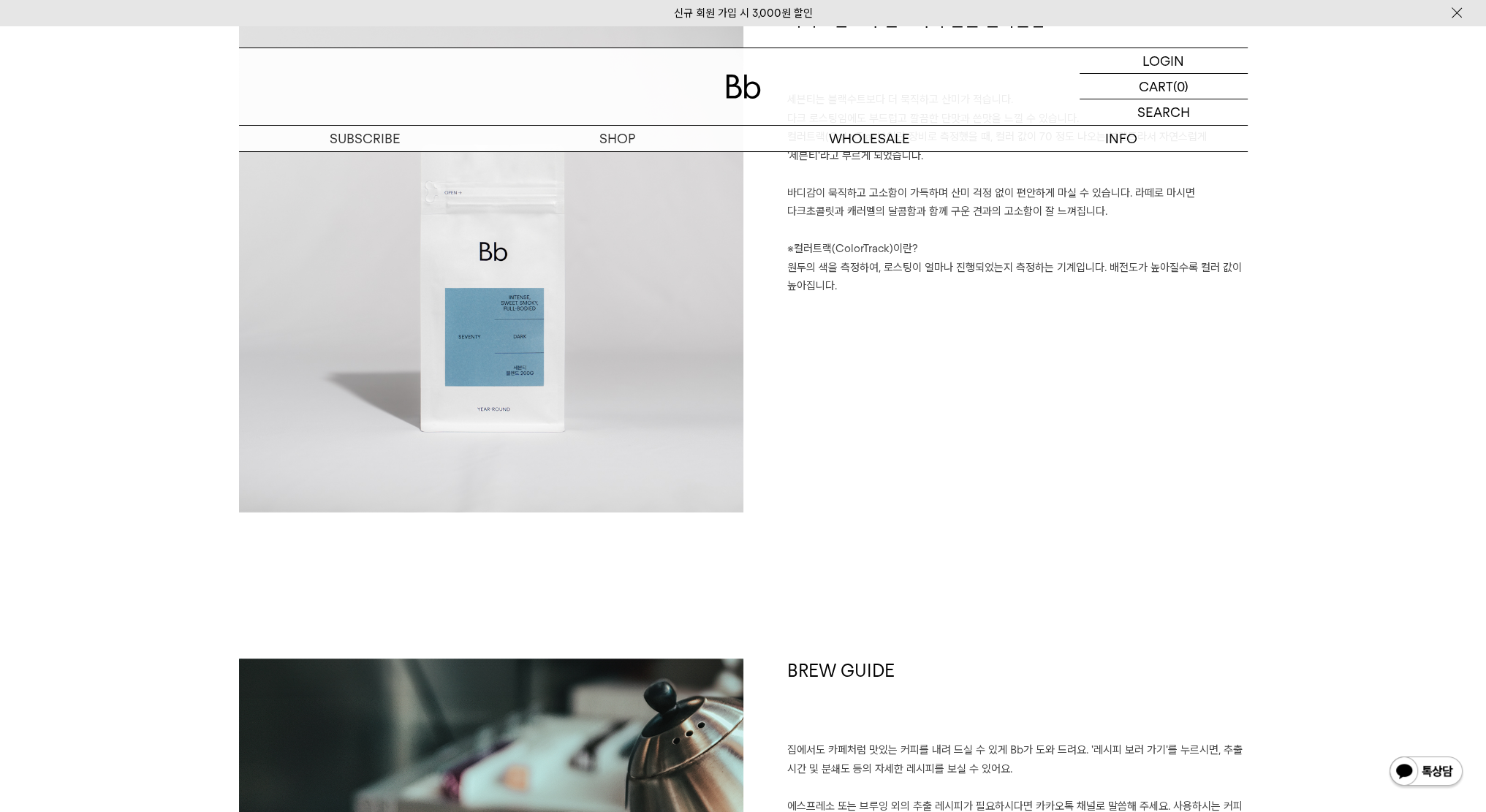
scroll to position [1608, 0]
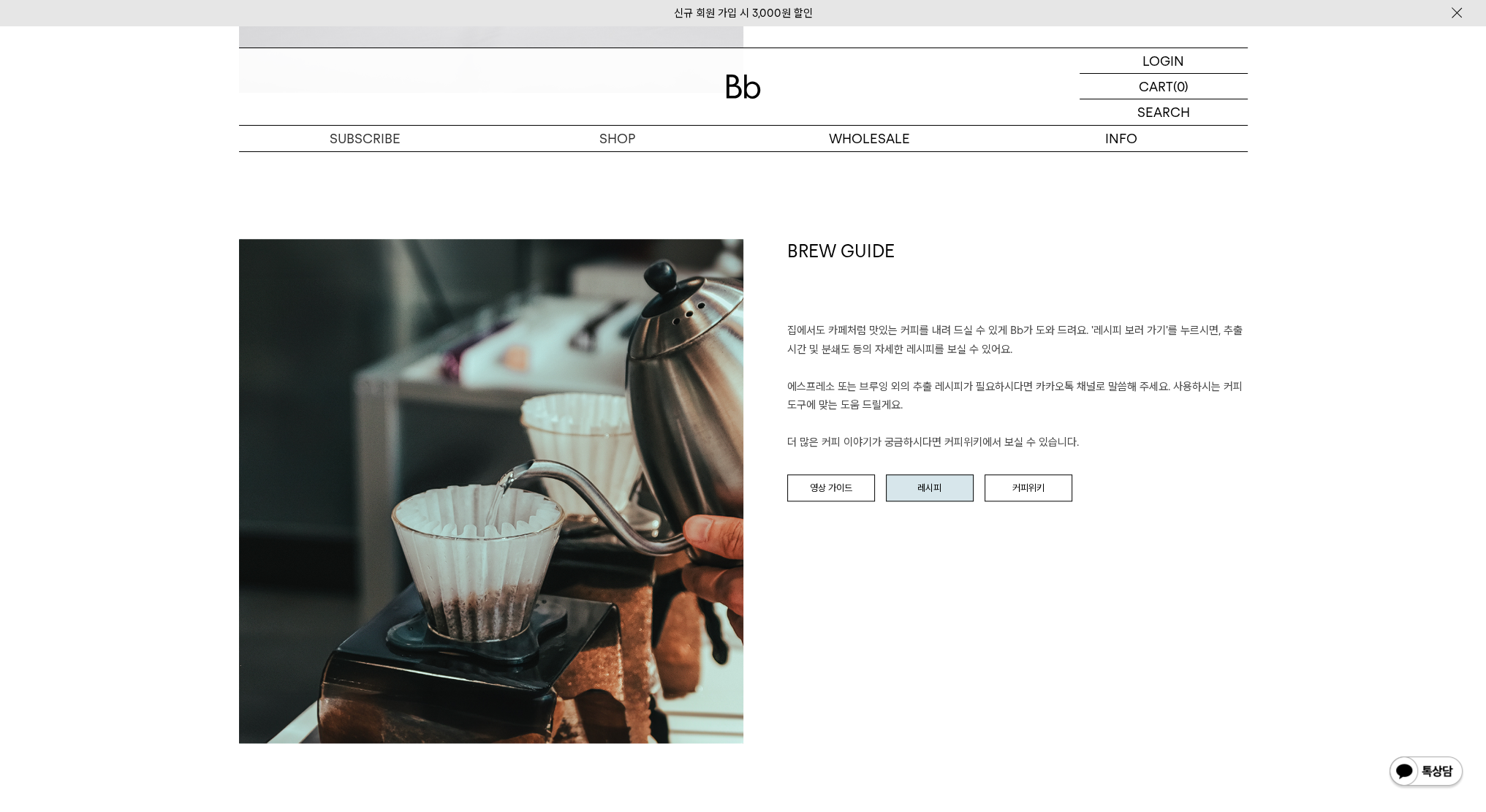
click at [929, 492] on link "레시피" at bounding box center [930, 488] width 88 height 28
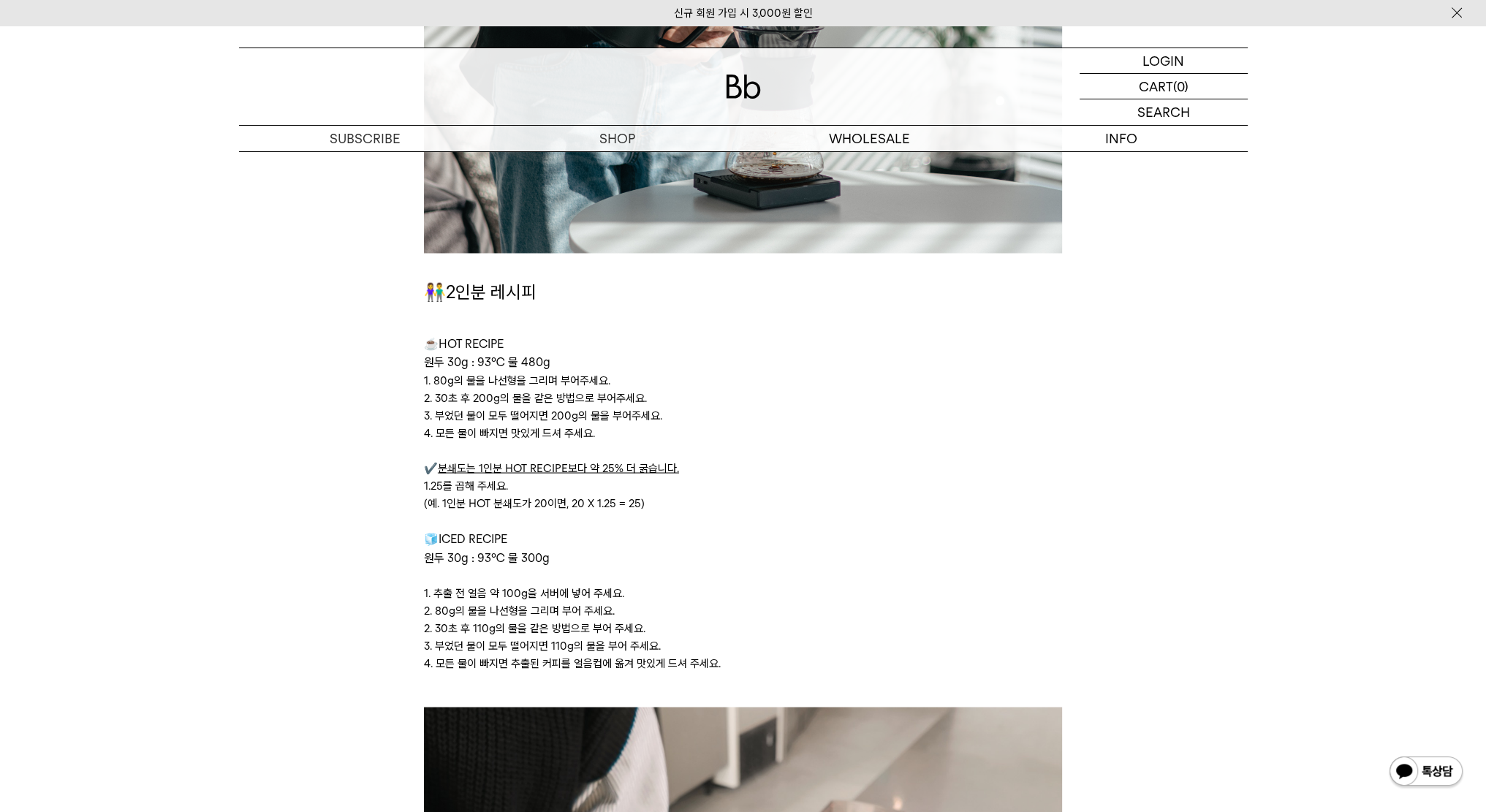
scroll to position [3508, 0]
